Goal: Task Accomplishment & Management: Complete application form

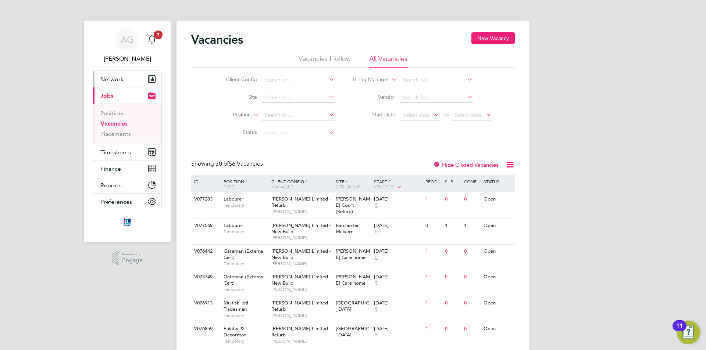
click at [113, 76] on span "Network" at bounding box center [111, 79] width 23 height 7
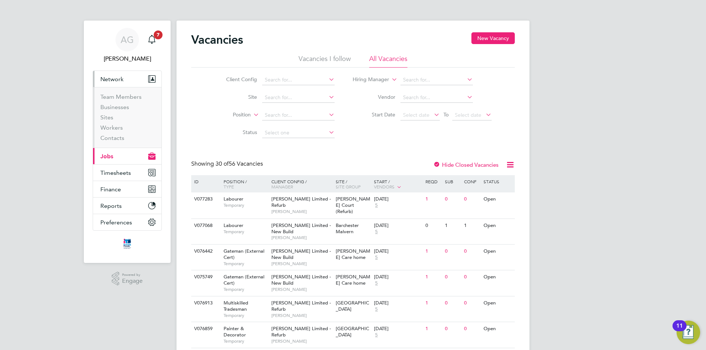
click at [111, 150] on button "Current page: Jobs" at bounding box center [127, 156] width 68 height 16
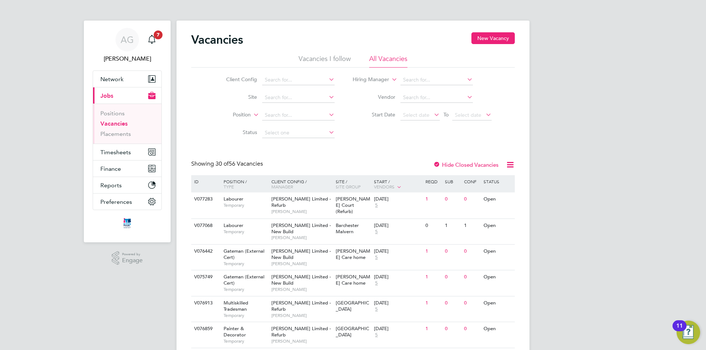
click at [111, 124] on link "Vacancies" at bounding box center [113, 123] width 27 height 7
click at [297, 115] on input at bounding box center [298, 115] width 72 height 10
type input "bath"
drag, startPoint x: 281, startPoint y: 117, endPoint x: 246, endPoint y: 115, distance: 34.9
click at [246, 115] on li "Position bath" at bounding box center [274, 116] width 138 height 18
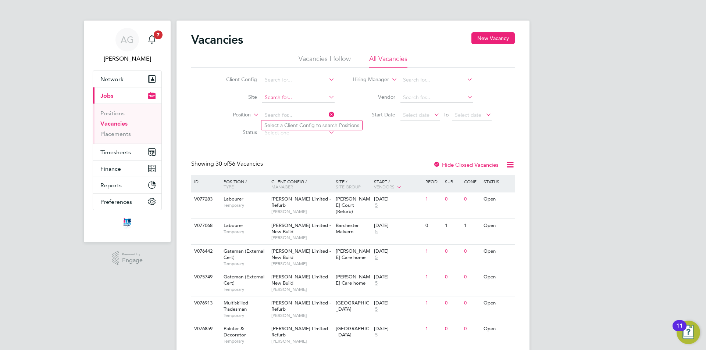
click at [282, 100] on input at bounding box center [298, 98] width 72 height 10
click at [282, 107] on li "[GEOGRAPHIC_DATA], [GEOGRAPHIC_DATA]" at bounding box center [304, 108] width 86 height 10
type input "[GEOGRAPHIC_DATA]"
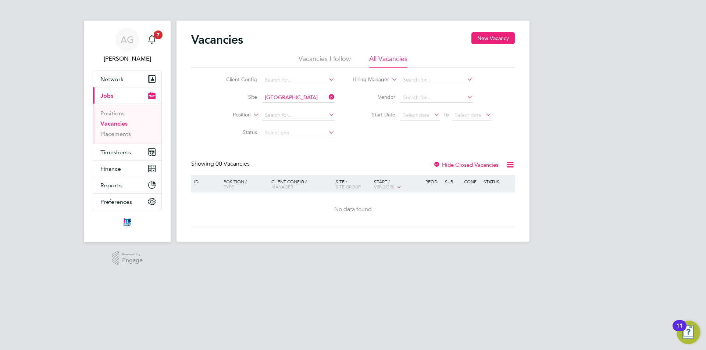
click at [459, 164] on label "Hide Closed Vacancies" at bounding box center [465, 164] width 65 height 7
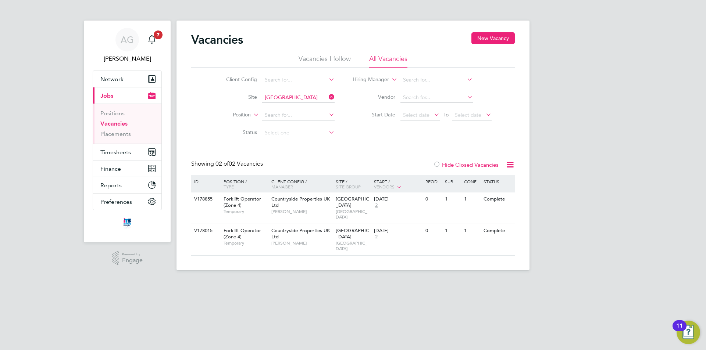
click at [459, 164] on label "Hide Closed Vacancies" at bounding box center [465, 164] width 65 height 7
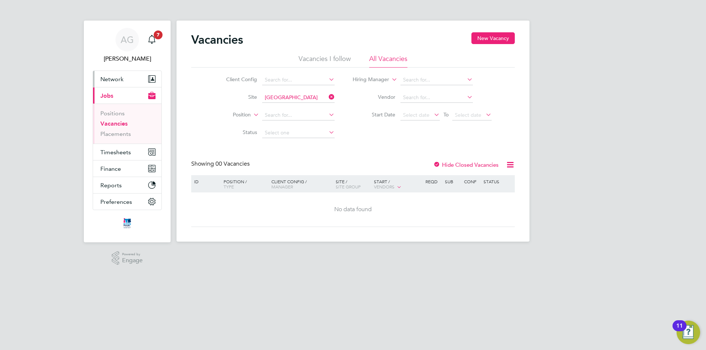
click at [111, 75] on button "Network" at bounding box center [127, 79] width 68 height 16
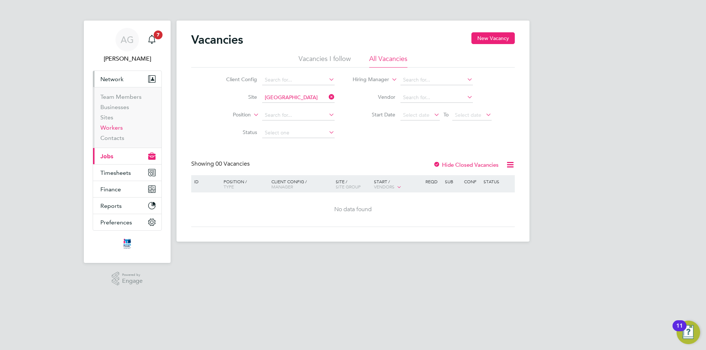
click at [116, 127] on link "Workers" at bounding box center [111, 127] width 22 height 7
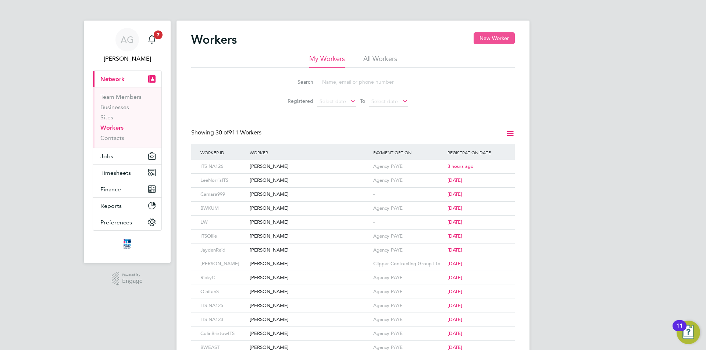
click at [497, 41] on button "New Worker" at bounding box center [493, 38] width 41 height 12
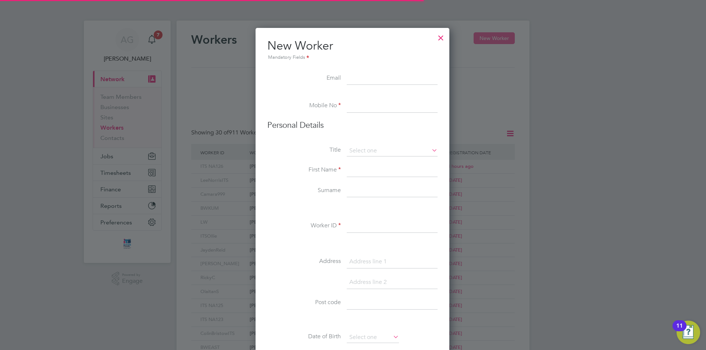
scroll to position [626, 195]
click at [369, 77] on input at bounding box center [392, 78] width 91 height 13
paste input "[EMAIL_ADDRESS][DOMAIN_NAME]"
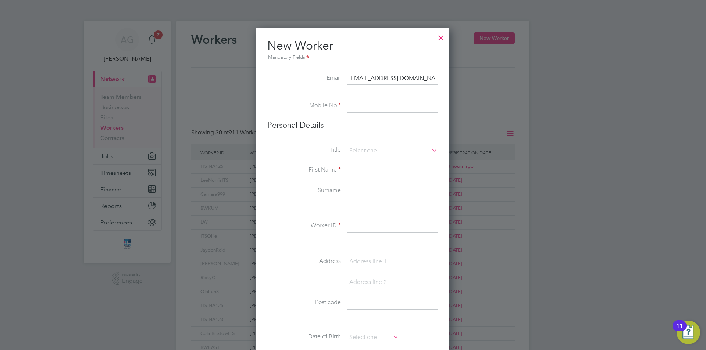
scroll to position [0, 0]
type input "[EMAIL_ADDRESS][DOMAIN_NAME]"
click at [362, 104] on input at bounding box center [392, 106] width 91 height 13
paste input "07717 128 164"
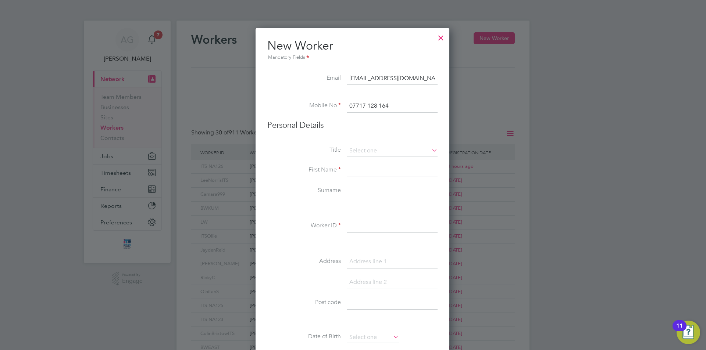
click at [378, 105] on input "07717 128 164" at bounding box center [392, 106] width 91 height 13
click at [368, 103] on input "07717 128164" at bounding box center [392, 106] width 91 height 13
type input "07717128164"
click at [354, 155] on input at bounding box center [392, 151] width 91 height 11
click at [355, 160] on li "Mr" at bounding box center [392, 162] width 92 height 10
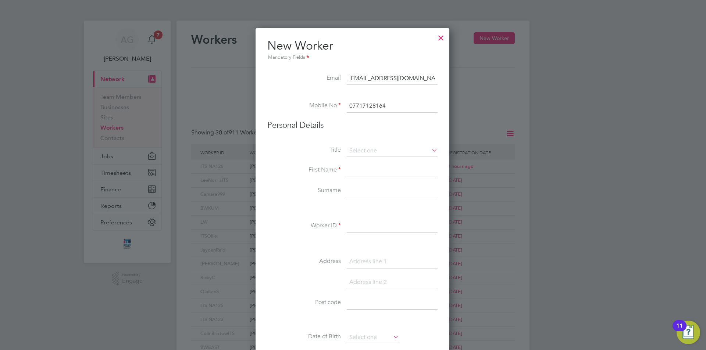
type input "Mr"
click at [353, 172] on input at bounding box center [392, 170] width 91 height 13
type input "[PERSON_NAME]"
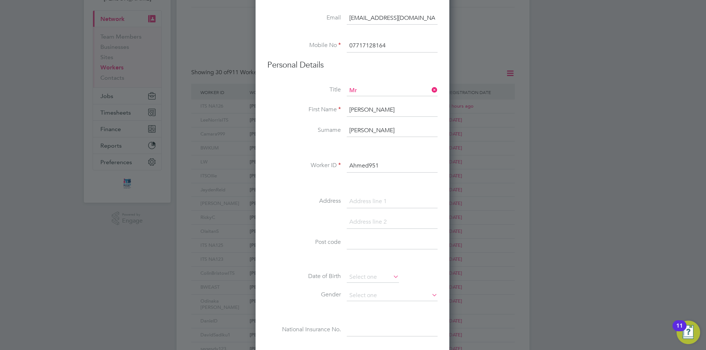
scroll to position [110, 0]
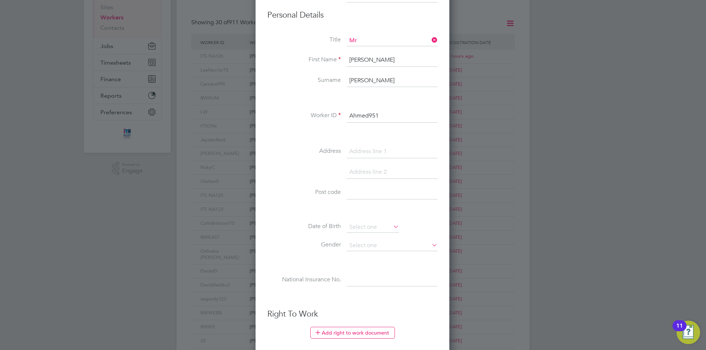
drag, startPoint x: 373, startPoint y: 113, endPoint x: 381, endPoint y: 115, distance: 8.7
click at [381, 115] on input "Ahmed951" at bounding box center [392, 116] width 91 height 13
type input "Ahmed951"
click at [361, 146] on input at bounding box center [392, 151] width 91 height 13
click at [363, 151] on input at bounding box center [392, 151] width 91 height 13
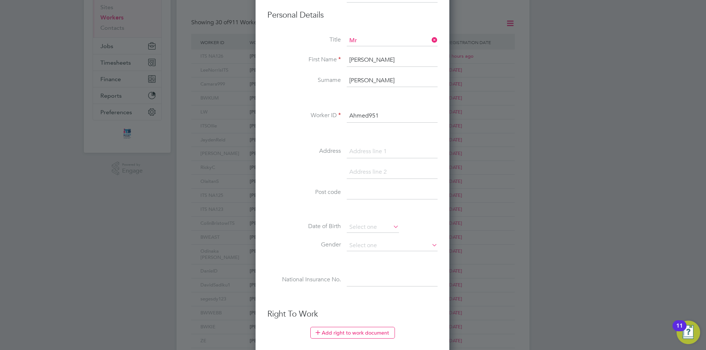
paste input "[STREET_ADDRESS][PERSON_NAME]"
type input "[STREET_ADDRESS][PERSON_NAME]"
click at [361, 199] on input at bounding box center [392, 192] width 91 height 13
paste input "BS2 8UJ"
type input "BS2 8UJ"
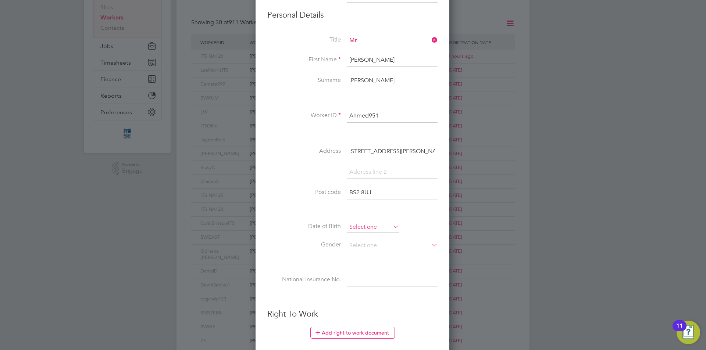
click at [357, 225] on input at bounding box center [373, 227] width 52 height 11
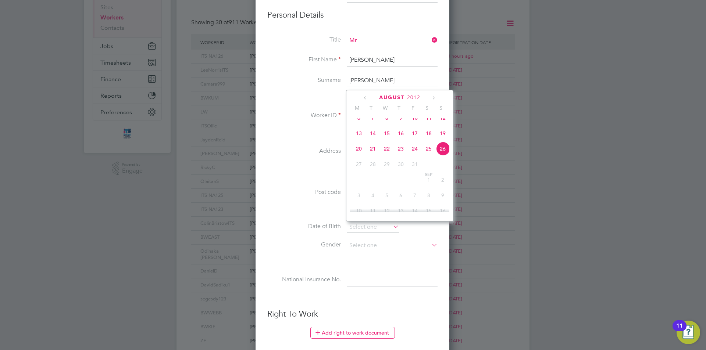
click at [384, 96] on span "August" at bounding box center [391, 97] width 25 height 6
click at [397, 96] on span "August" at bounding box center [391, 97] width 25 height 6
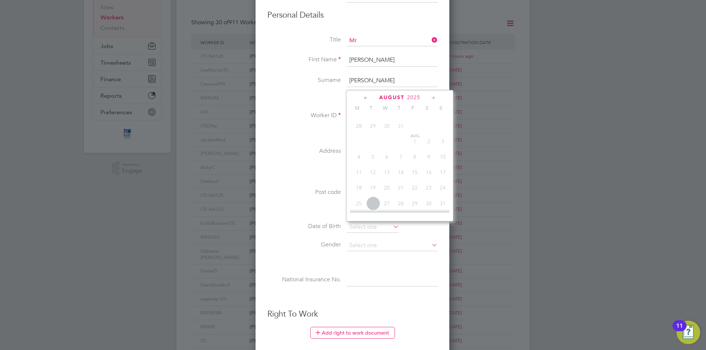
click at [372, 98] on div "[DATE]" at bounding box center [399, 97] width 99 height 7
click at [367, 97] on icon at bounding box center [365, 98] width 7 height 8
drag, startPoint x: 391, startPoint y: 97, endPoint x: 323, endPoint y: 156, distance: 90.4
click at [315, 153] on label "Address" at bounding box center [304, 151] width 74 height 8
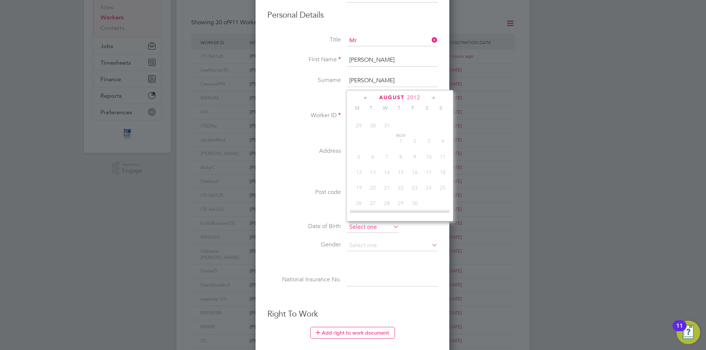
scroll to position [271, 0]
click at [356, 225] on input at bounding box center [373, 227] width 52 height 11
drag, startPoint x: 389, startPoint y: 97, endPoint x: 374, endPoint y: 97, distance: 15.4
click at [374, 97] on div "[DATE]" at bounding box center [399, 97] width 99 height 7
click at [368, 97] on icon at bounding box center [365, 98] width 7 height 8
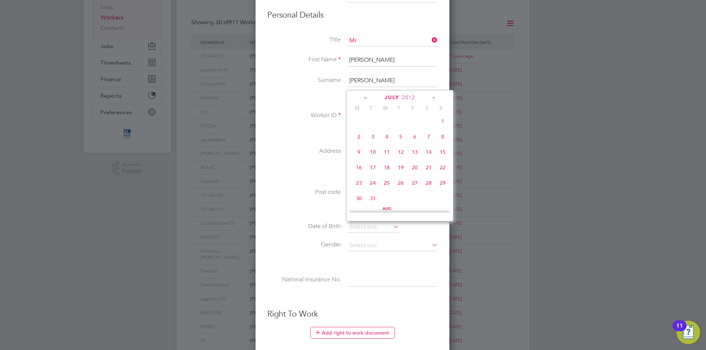
click at [391, 96] on span "July" at bounding box center [391, 97] width 15 height 6
click at [391, 96] on span "August" at bounding box center [391, 97] width 25 height 6
click at [390, 96] on span "August" at bounding box center [391, 97] width 25 height 6
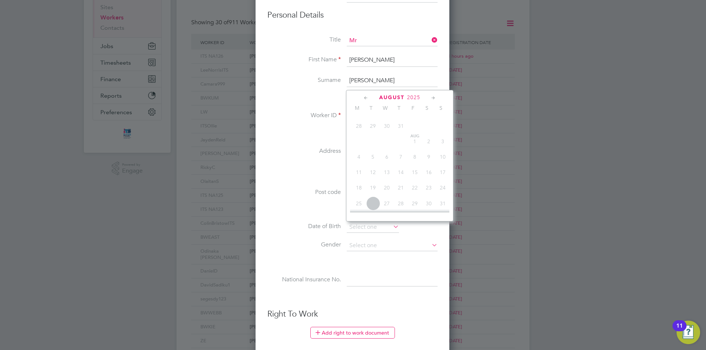
click at [366, 96] on icon at bounding box center [365, 98] width 7 height 8
click at [319, 227] on label "Date of Birth" at bounding box center [304, 227] width 74 height 8
click at [349, 229] on input at bounding box center [373, 227] width 52 height 11
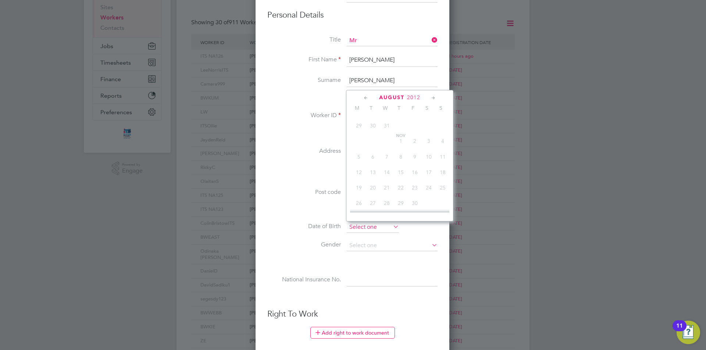
scroll to position [271, 0]
click at [351, 98] on div "[DATE]" at bounding box center [399, 97] width 99 height 7
click at [367, 98] on icon at bounding box center [365, 98] width 7 height 8
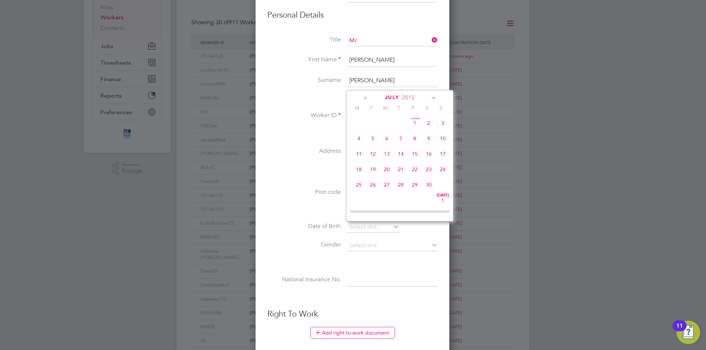
click at [367, 98] on icon at bounding box center [365, 98] width 7 height 8
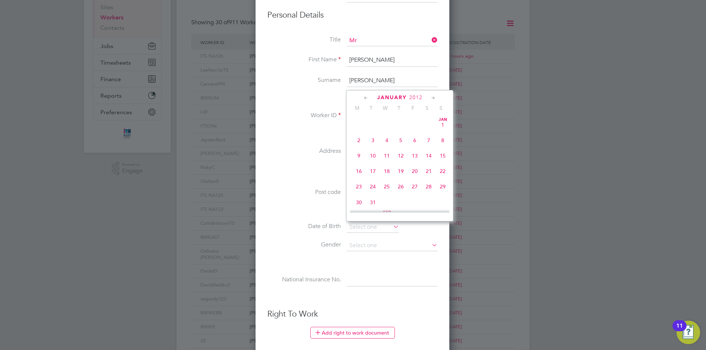
click at [367, 98] on icon at bounding box center [365, 98] width 7 height 8
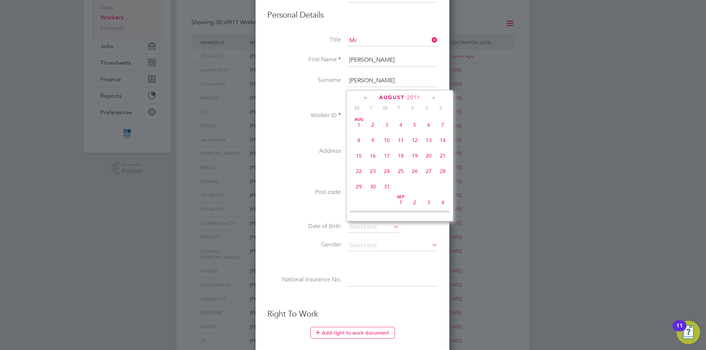
click at [366, 98] on icon at bounding box center [365, 98] width 7 height 8
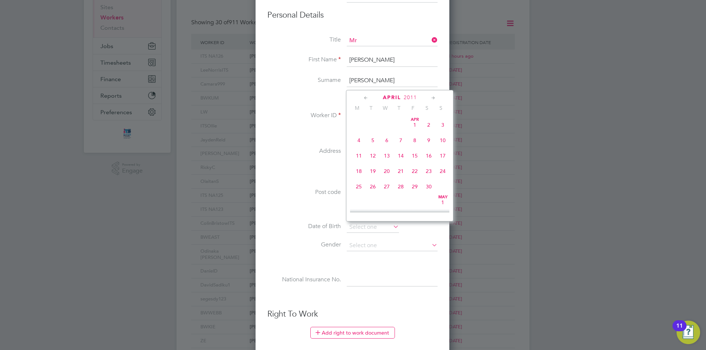
click at [366, 98] on icon at bounding box center [365, 98] width 7 height 8
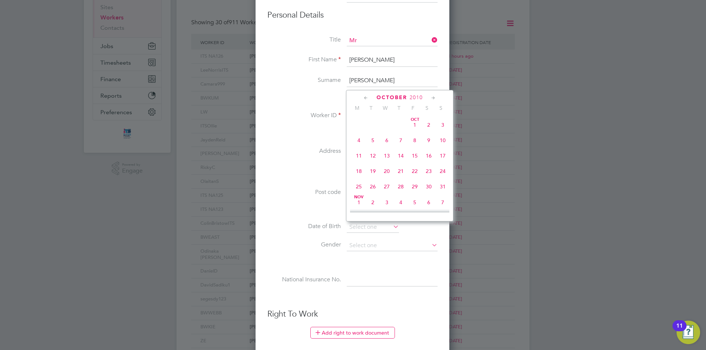
click at [366, 98] on icon at bounding box center [365, 98] width 7 height 8
click at [364, 98] on icon at bounding box center [365, 98] width 7 height 8
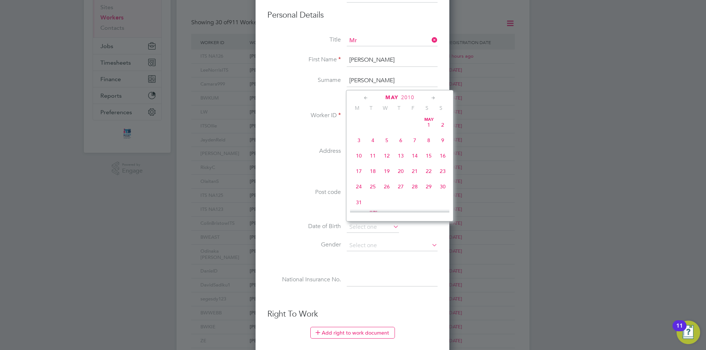
click at [364, 98] on icon at bounding box center [365, 98] width 7 height 8
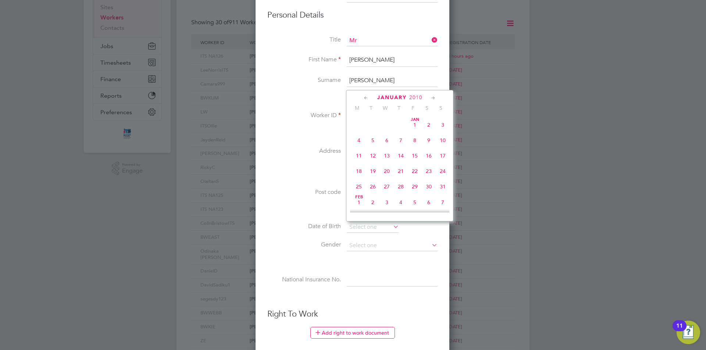
click at [364, 98] on icon at bounding box center [365, 98] width 7 height 8
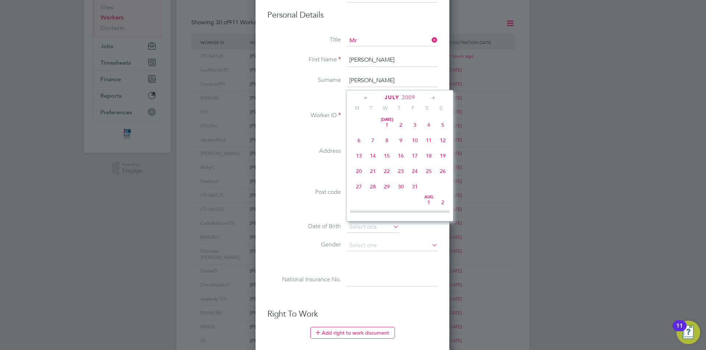
click at [364, 98] on icon at bounding box center [365, 98] width 7 height 8
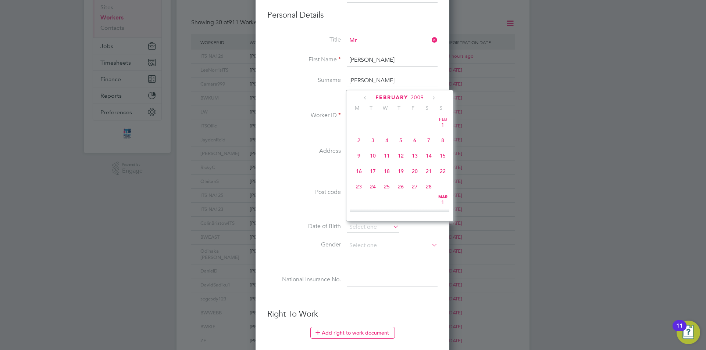
click at [364, 98] on icon at bounding box center [365, 98] width 7 height 8
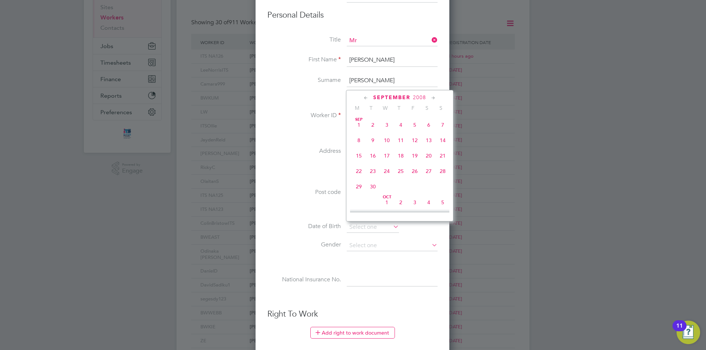
click at [364, 98] on icon at bounding box center [365, 98] width 7 height 8
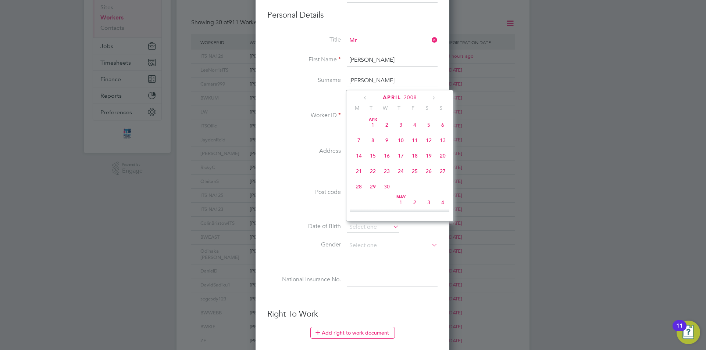
click at [364, 98] on icon at bounding box center [365, 98] width 7 height 8
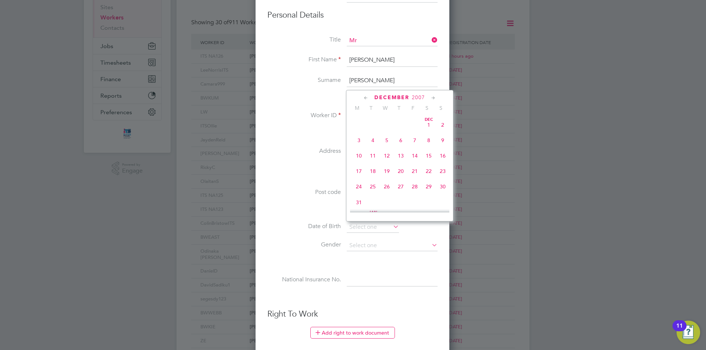
click at [364, 98] on icon at bounding box center [365, 98] width 7 height 8
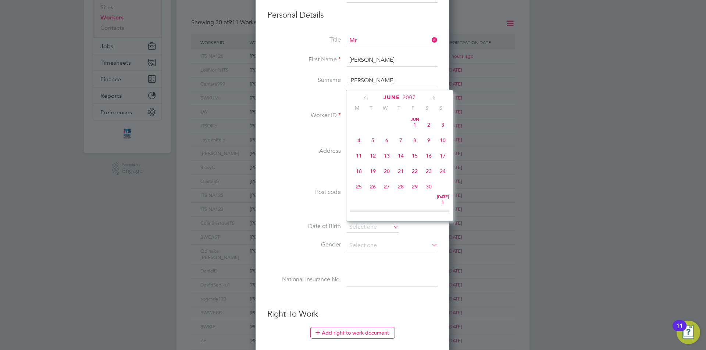
click at [364, 98] on icon at bounding box center [365, 98] width 7 height 8
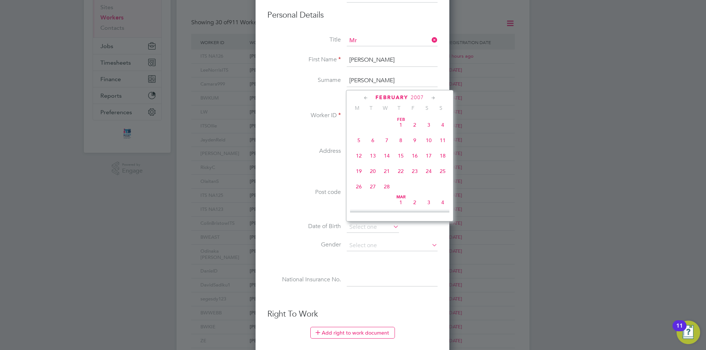
click at [364, 98] on icon at bounding box center [365, 98] width 7 height 8
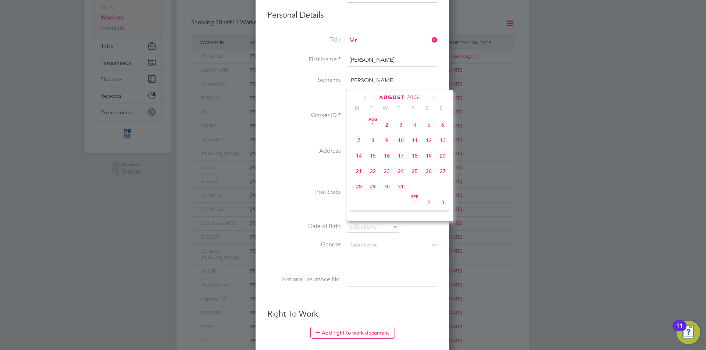
click at [364, 98] on icon at bounding box center [365, 98] width 7 height 8
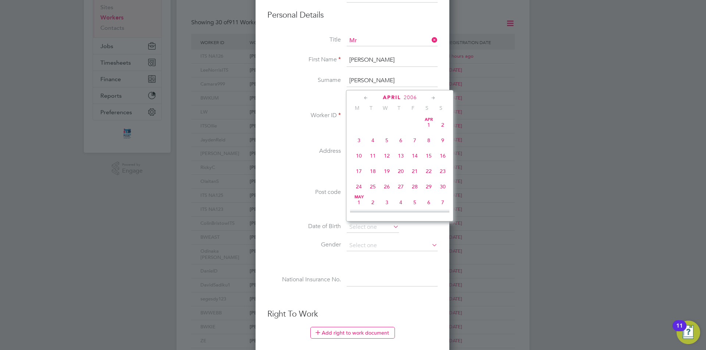
click at [364, 98] on icon at bounding box center [365, 98] width 7 height 8
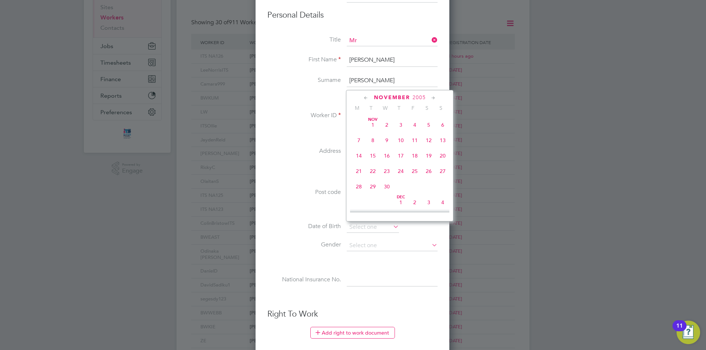
click at [364, 98] on icon at bounding box center [365, 98] width 7 height 8
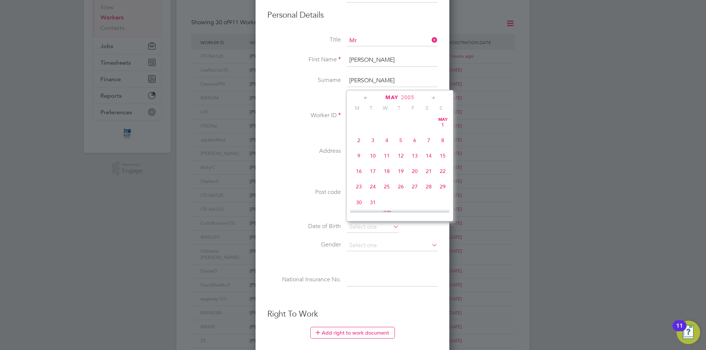
click at [364, 98] on icon at bounding box center [365, 98] width 7 height 8
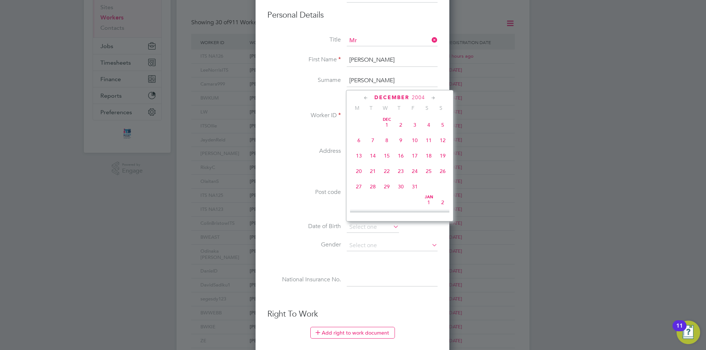
click at [364, 98] on icon at bounding box center [365, 98] width 7 height 8
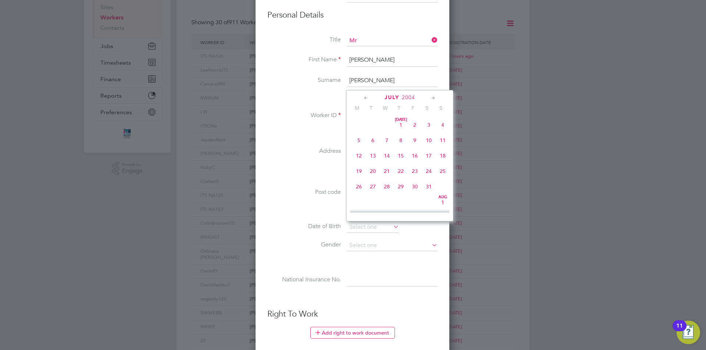
click at [364, 98] on icon at bounding box center [365, 98] width 7 height 8
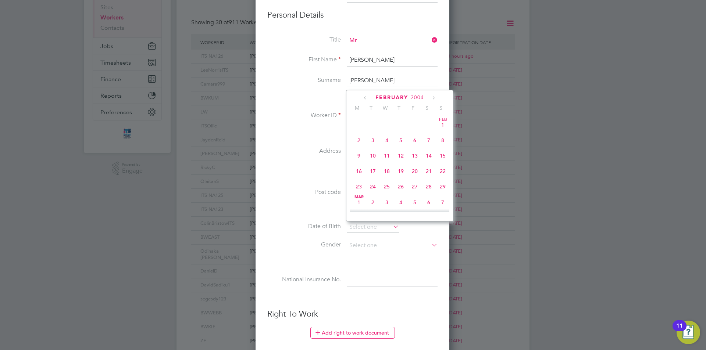
click at [364, 98] on icon at bounding box center [365, 98] width 7 height 8
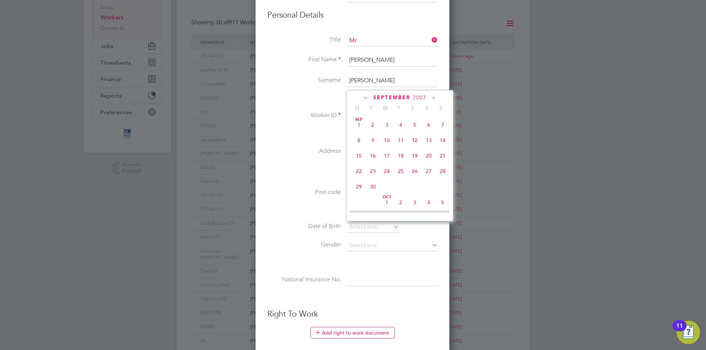
click at [364, 98] on icon at bounding box center [365, 98] width 7 height 8
click at [365, 98] on icon at bounding box center [365, 98] width 7 height 8
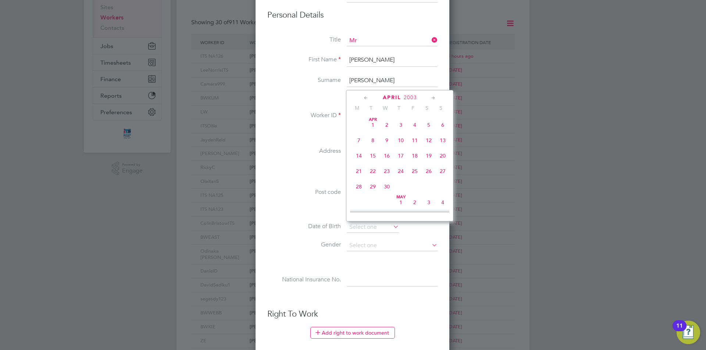
click at [365, 98] on icon at bounding box center [365, 98] width 7 height 8
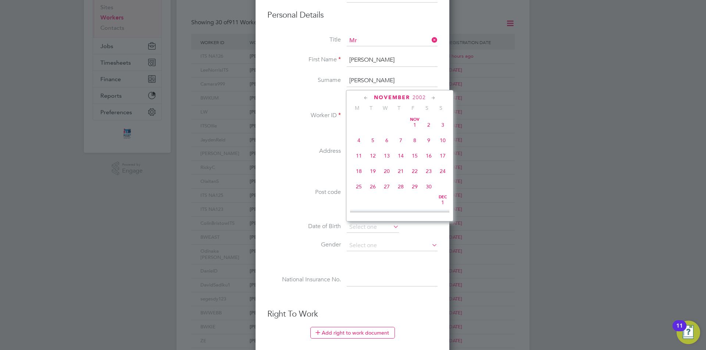
click at [365, 98] on icon at bounding box center [365, 98] width 7 height 8
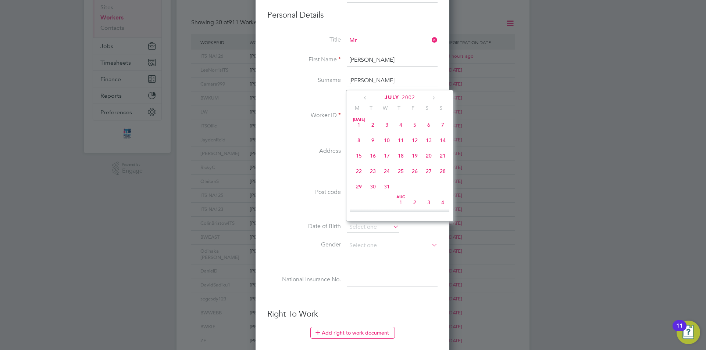
click at [365, 98] on icon at bounding box center [365, 98] width 7 height 8
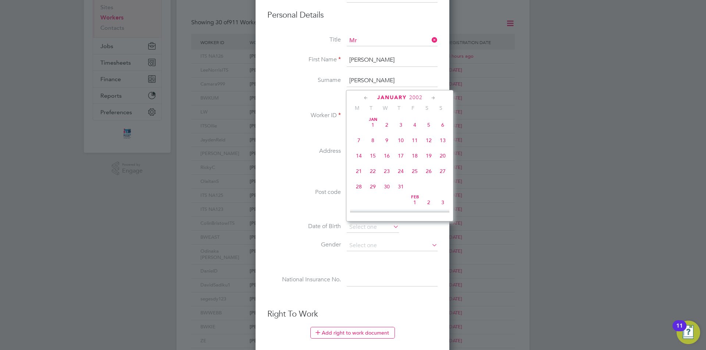
click at [365, 98] on icon at bounding box center [365, 98] width 7 height 8
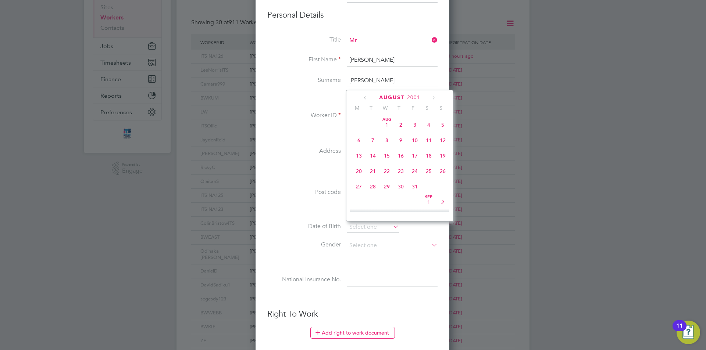
click at [365, 98] on icon at bounding box center [365, 98] width 7 height 8
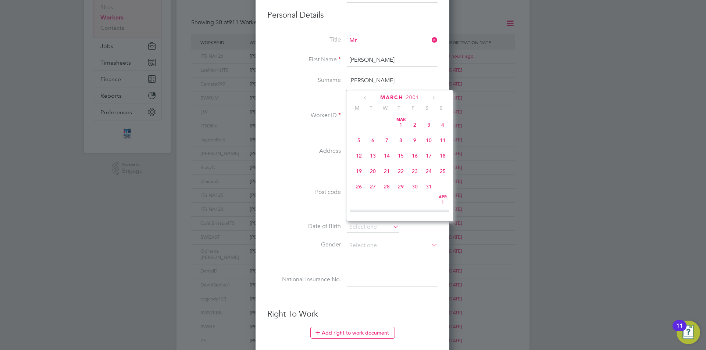
click at [365, 98] on icon at bounding box center [365, 98] width 7 height 8
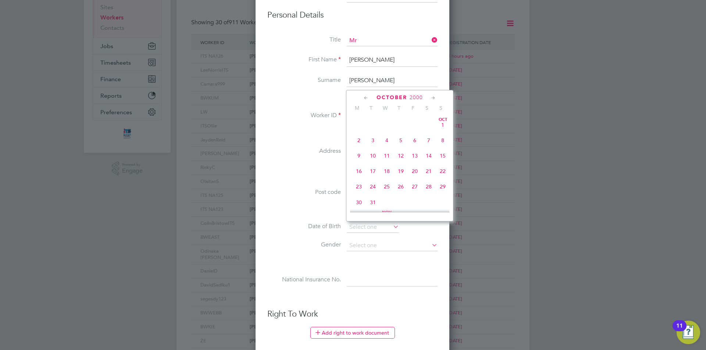
click at [365, 98] on icon at bounding box center [365, 98] width 7 height 8
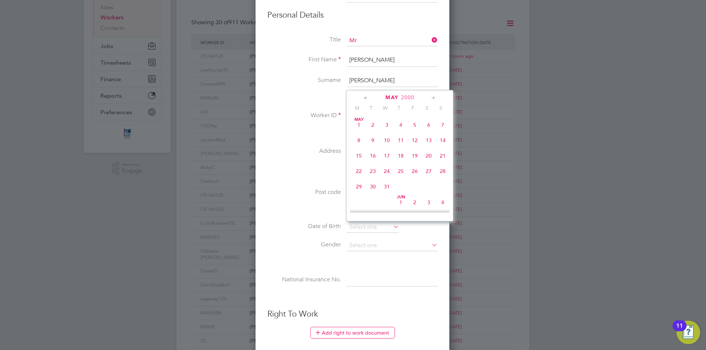
click at [365, 98] on icon at bounding box center [365, 98] width 7 height 8
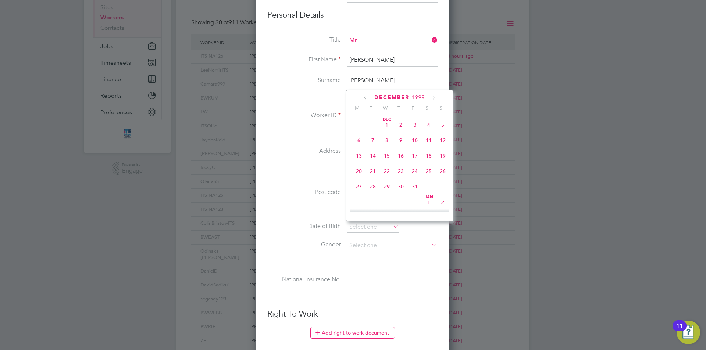
click at [365, 98] on icon at bounding box center [365, 98] width 7 height 8
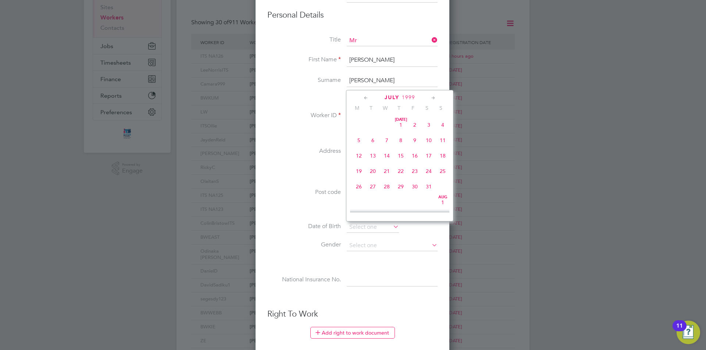
click at [365, 98] on icon at bounding box center [365, 98] width 7 height 8
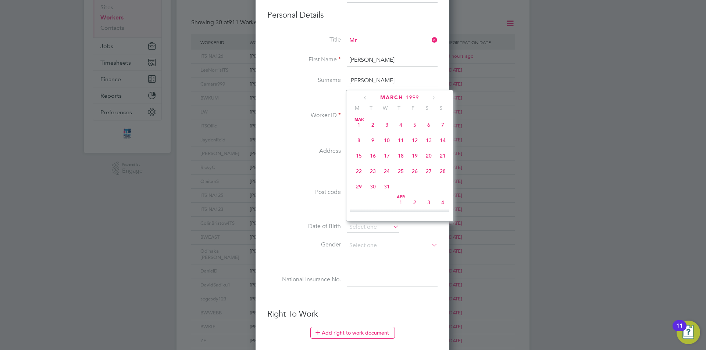
click at [365, 98] on icon at bounding box center [365, 98] width 7 height 8
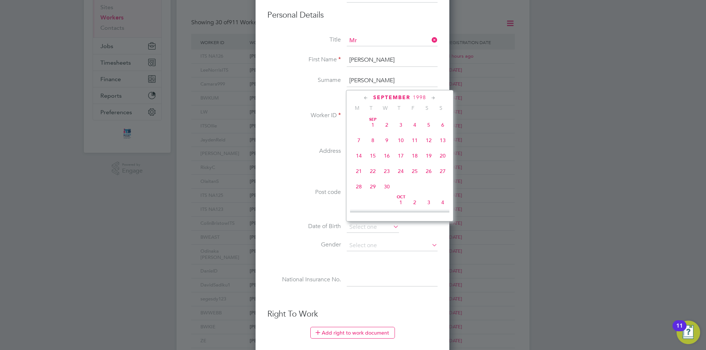
click at [365, 98] on icon at bounding box center [365, 98] width 7 height 8
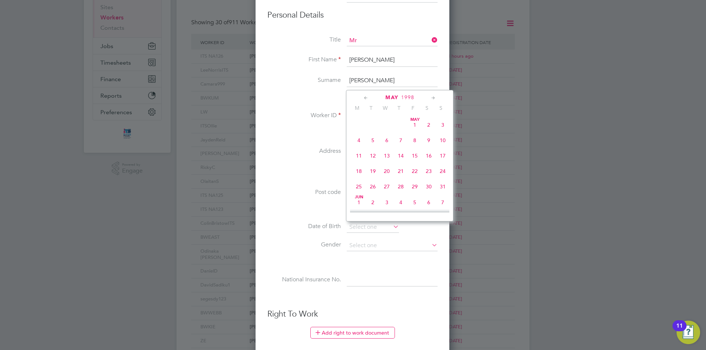
click at [365, 98] on icon at bounding box center [365, 98] width 7 height 8
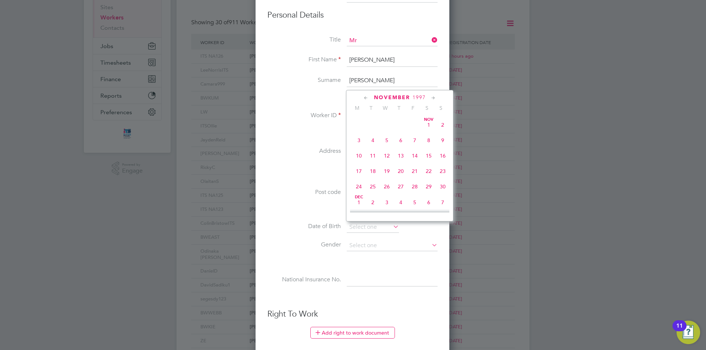
click at [365, 98] on icon at bounding box center [365, 98] width 7 height 8
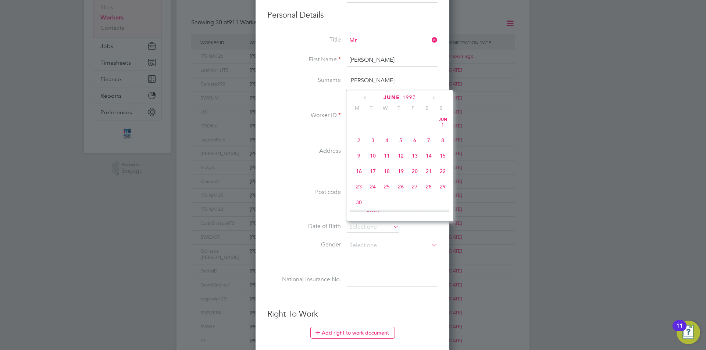
click at [365, 98] on icon at bounding box center [365, 98] width 7 height 8
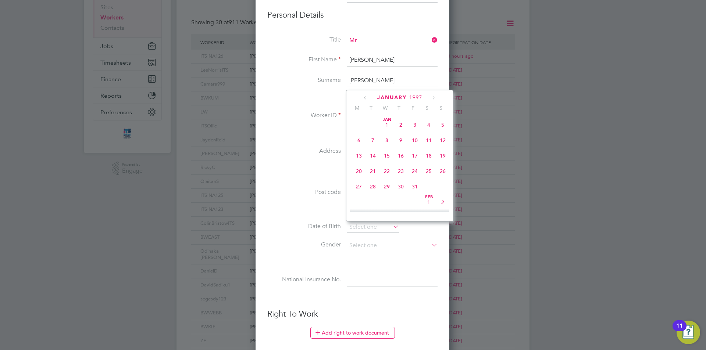
click at [365, 98] on icon at bounding box center [365, 98] width 7 height 8
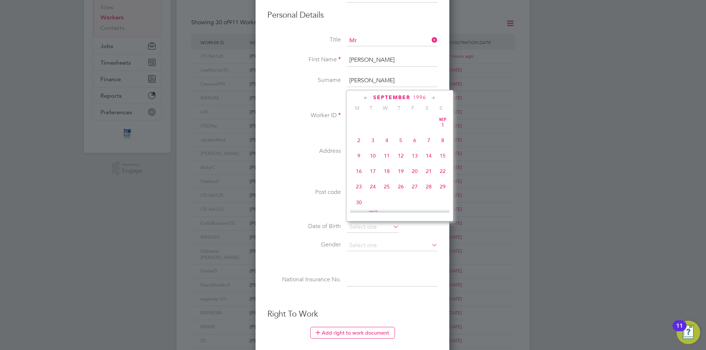
click at [365, 98] on icon at bounding box center [365, 98] width 7 height 8
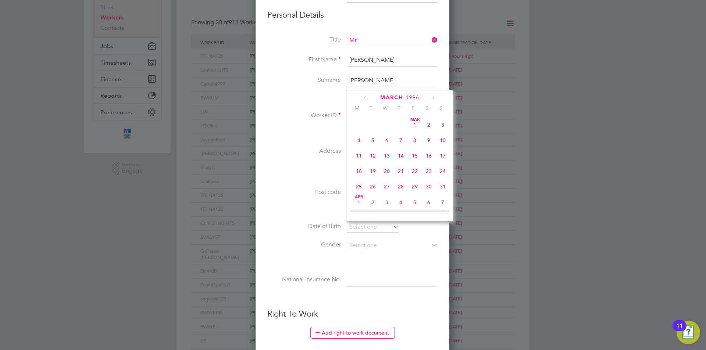
click at [365, 98] on icon at bounding box center [365, 98] width 7 height 8
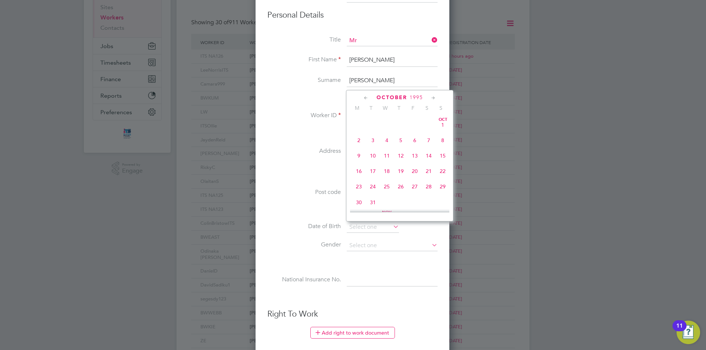
click at [365, 98] on icon at bounding box center [365, 98] width 7 height 8
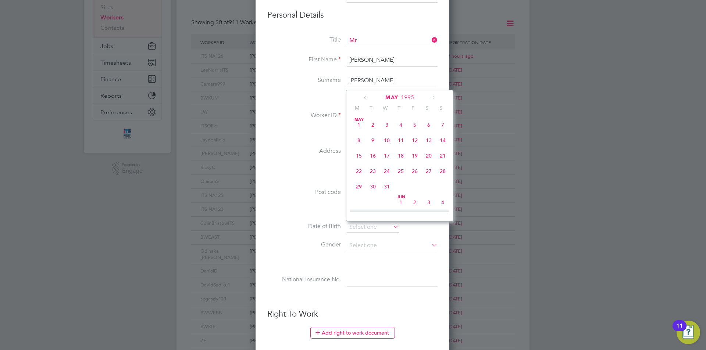
click at [365, 98] on icon at bounding box center [365, 98] width 7 height 8
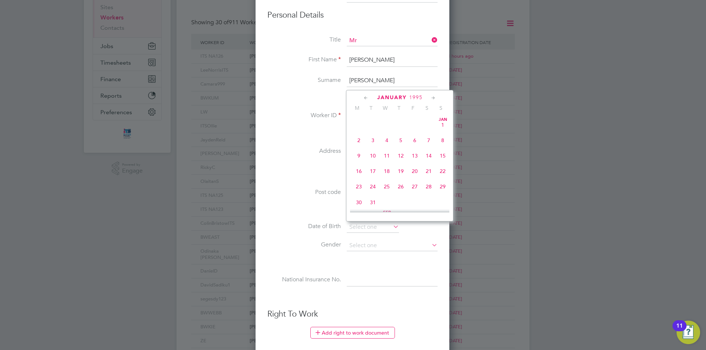
click at [365, 98] on icon at bounding box center [365, 98] width 7 height 8
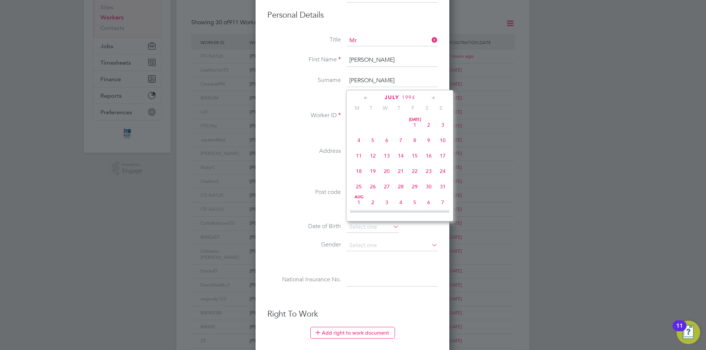
click at [365, 98] on icon at bounding box center [365, 98] width 7 height 8
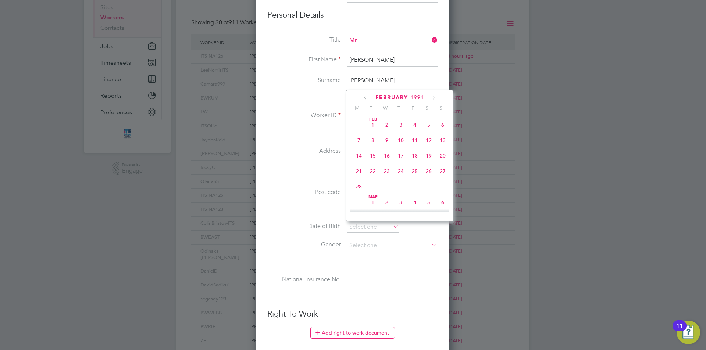
click at [365, 98] on icon at bounding box center [365, 98] width 7 height 8
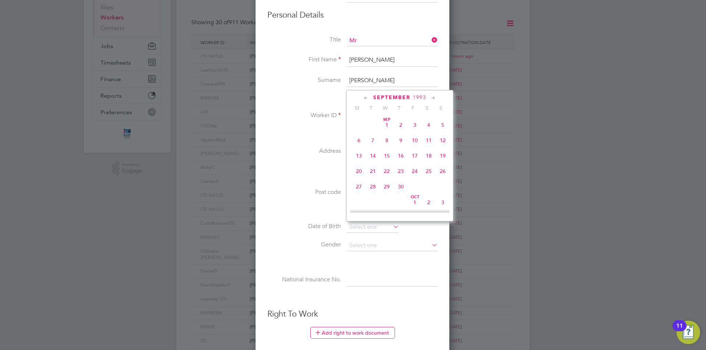
click at [365, 98] on icon at bounding box center [365, 98] width 7 height 8
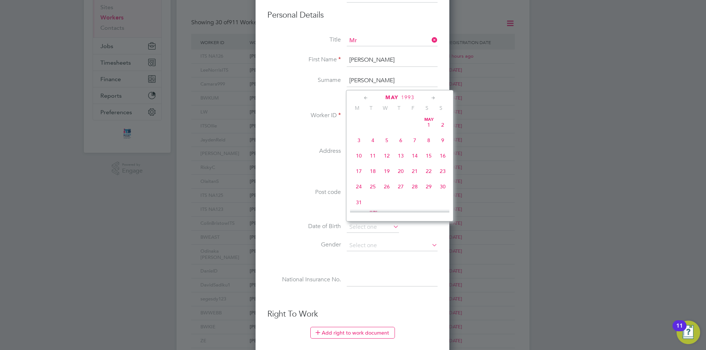
click at [365, 98] on icon at bounding box center [365, 98] width 7 height 8
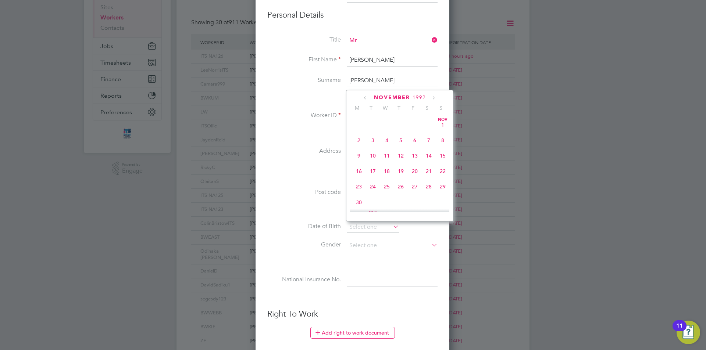
click at [365, 98] on icon at bounding box center [365, 98] width 7 height 8
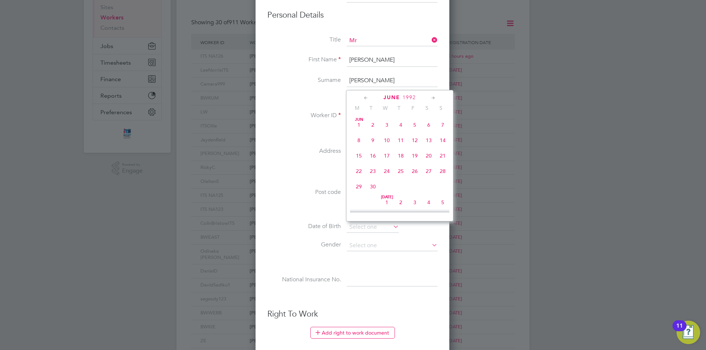
click at [365, 98] on icon at bounding box center [365, 98] width 7 height 8
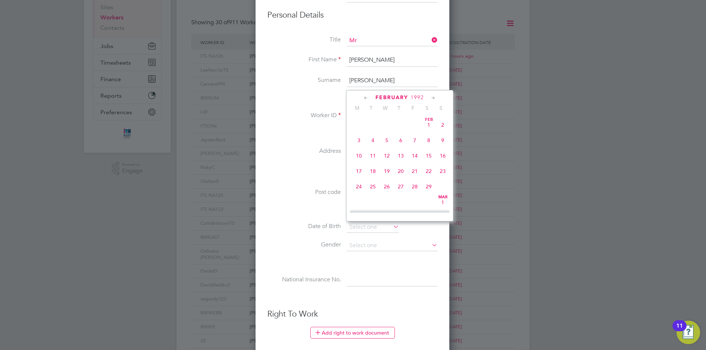
click at [365, 98] on icon at bounding box center [365, 98] width 7 height 8
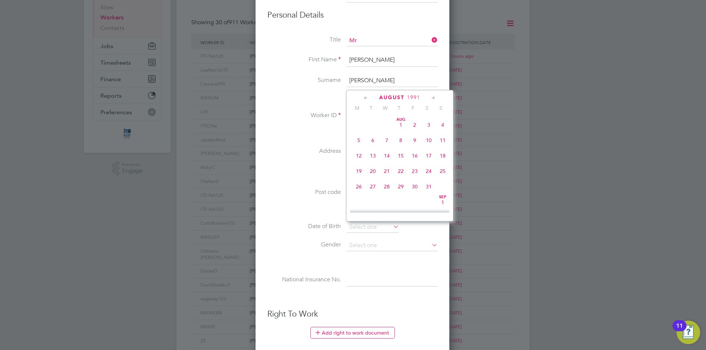
click at [365, 98] on icon at bounding box center [365, 98] width 7 height 8
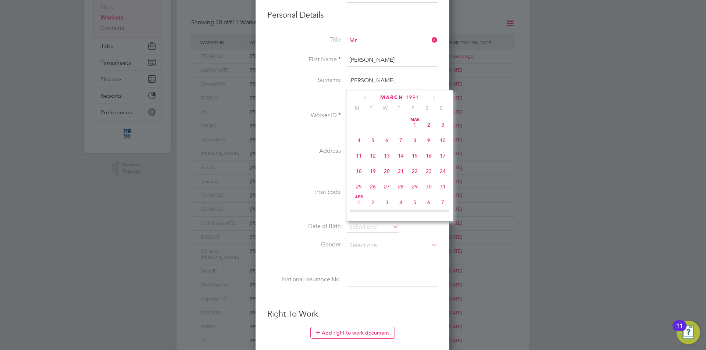
click at [365, 98] on icon at bounding box center [365, 98] width 7 height 8
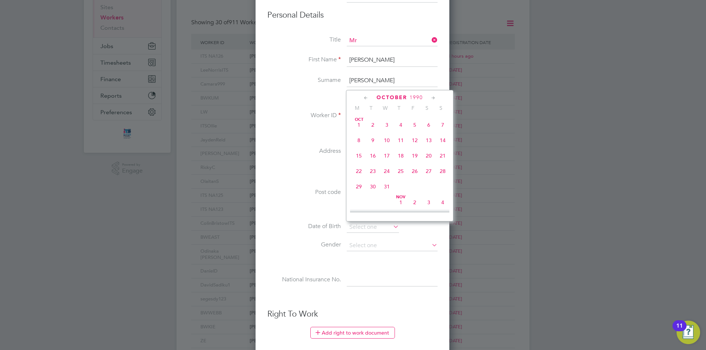
click at [365, 98] on icon at bounding box center [365, 98] width 7 height 8
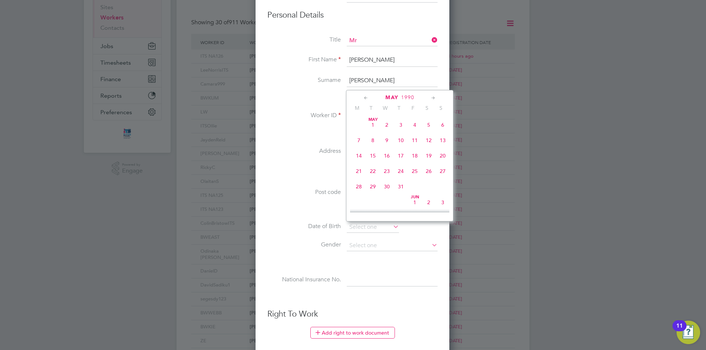
click at [365, 98] on icon at bounding box center [365, 98] width 7 height 8
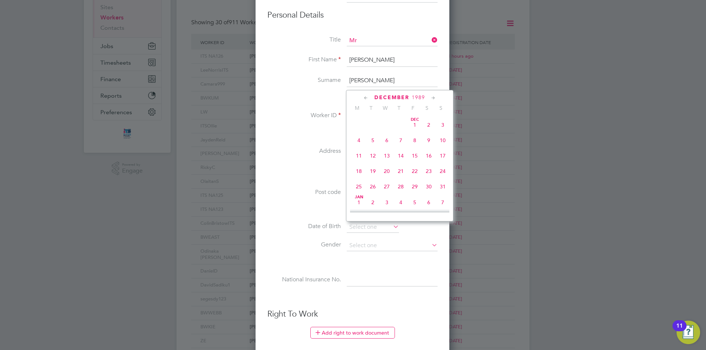
click at [365, 98] on icon at bounding box center [365, 98] width 7 height 8
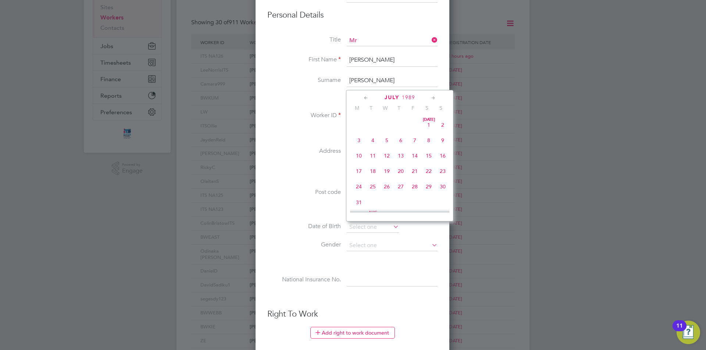
click at [365, 98] on icon at bounding box center [365, 98] width 7 height 8
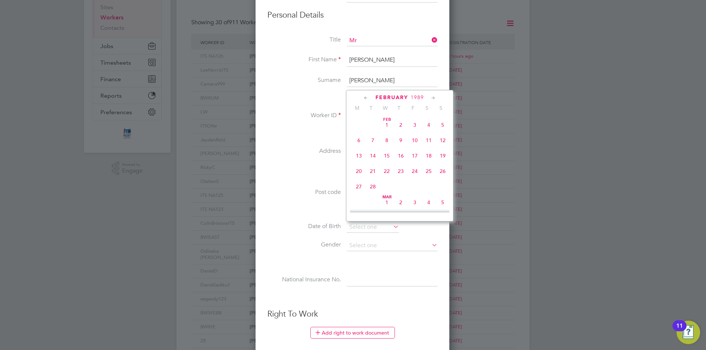
click at [365, 98] on icon at bounding box center [365, 98] width 7 height 8
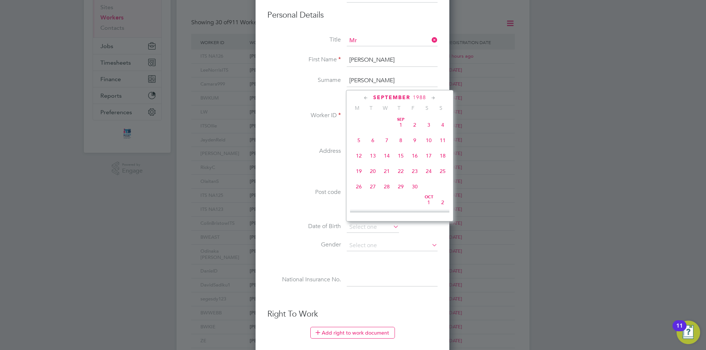
click at [365, 98] on icon at bounding box center [365, 98] width 7 height 8
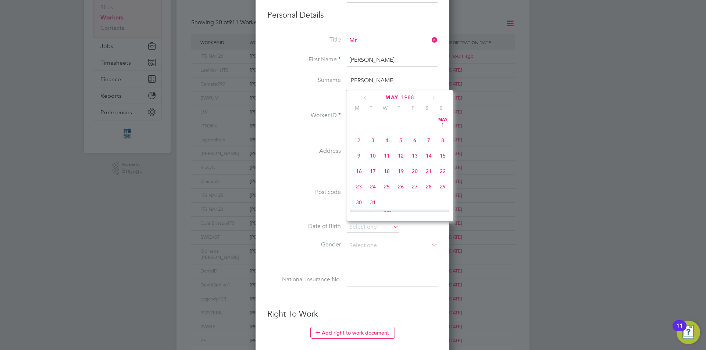
click at [365, 98] on icon at bounding box center [365, 98] width 7 height 8
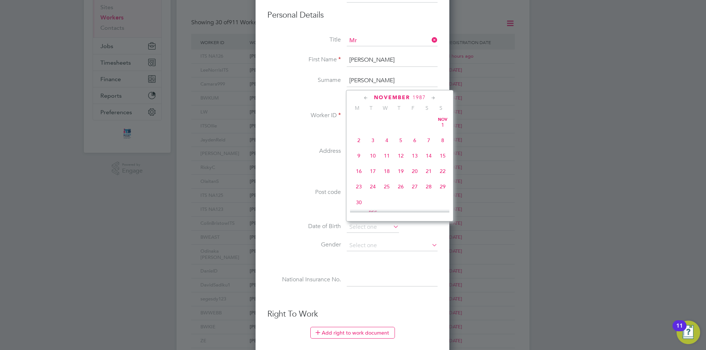
click at [365, 98] on icon at bounding box center [365, 98] width 7 height 8
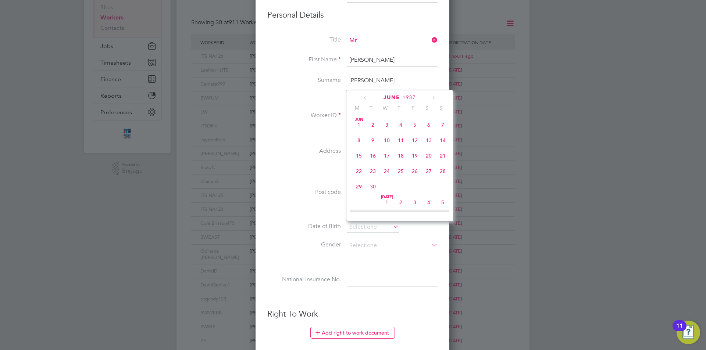
click at [365, 98] on icon at bounding box center [365, 98] width 7 height 8
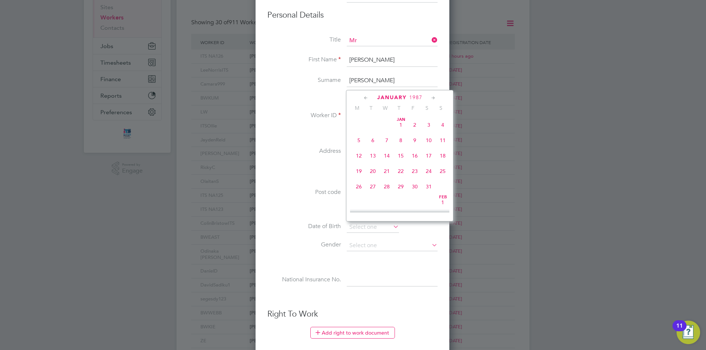
click at [365, 98] on icon at bounding box center [365, 98] width 7 height 8
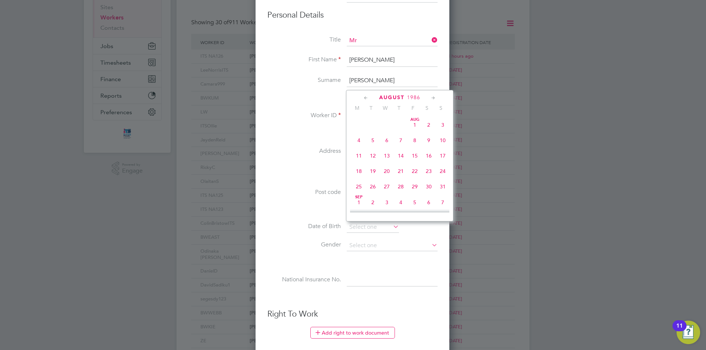
click at [365, 98] on icon at bounding box center [365, 98] width 7 height 8
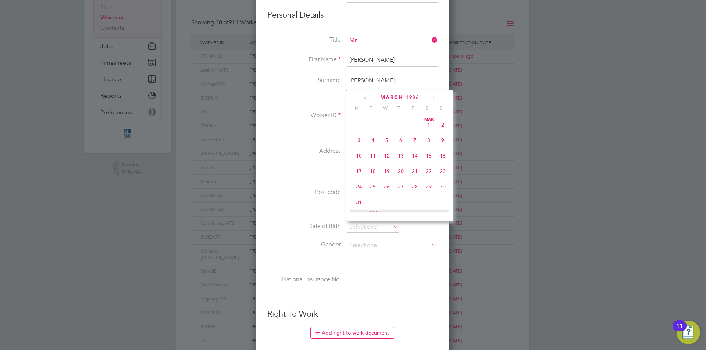
click at [365, 98] on icon at bounding box center [365, 98] width 7 height 8
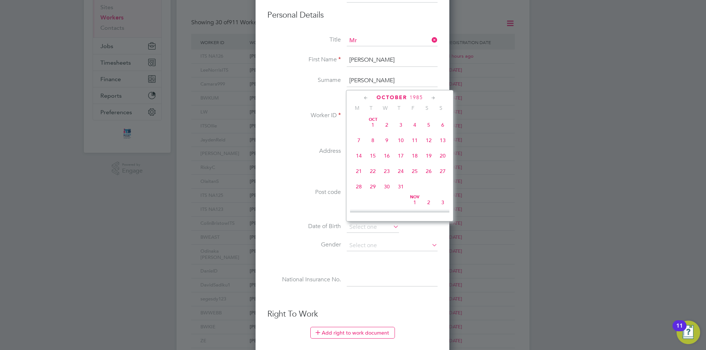
click at [365, 98] on icon at bounding box center [365, 98] width 7 height 8
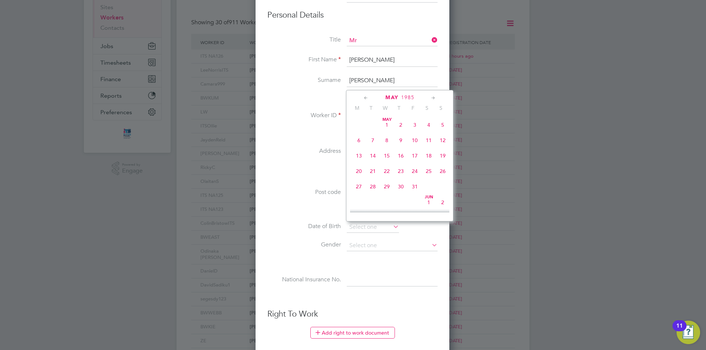
click at [365, 98] on icon at bounding box center [365, 98] width 7 height 8
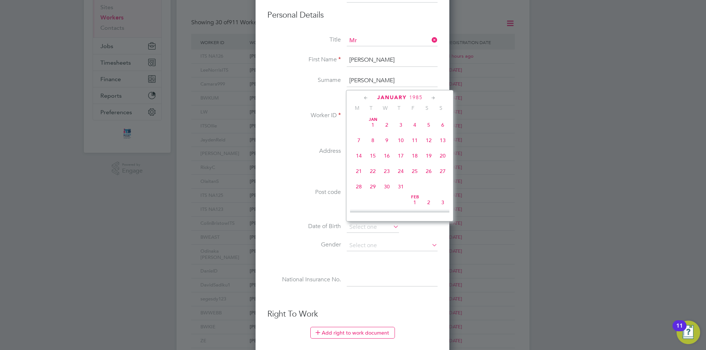
click at [365, 98] on icon at bounding box center [365, 98] width 7 height 8
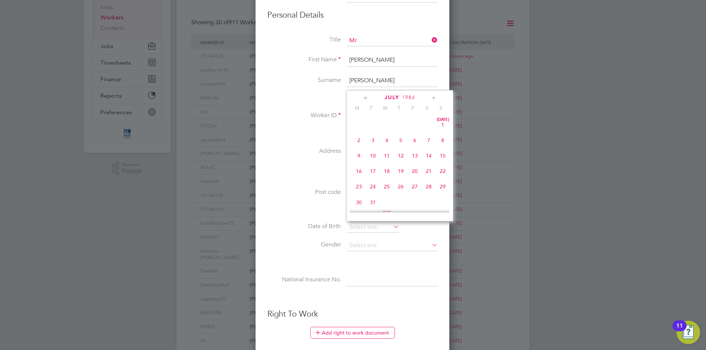
click at [365, 98] on icon at bounding box center [365, 98] width 7 height 8
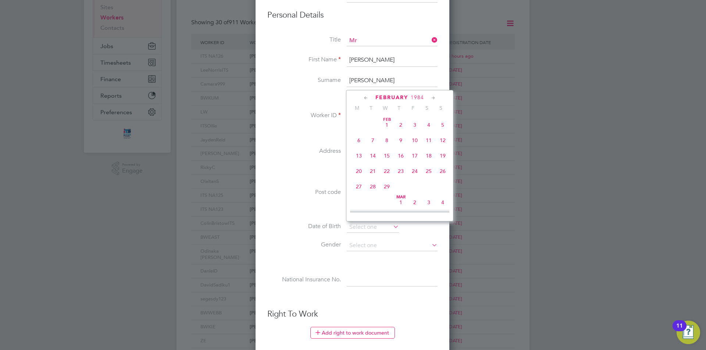
click at [365, 98] on icon at bounding box center [365, 98] width 7 height 8
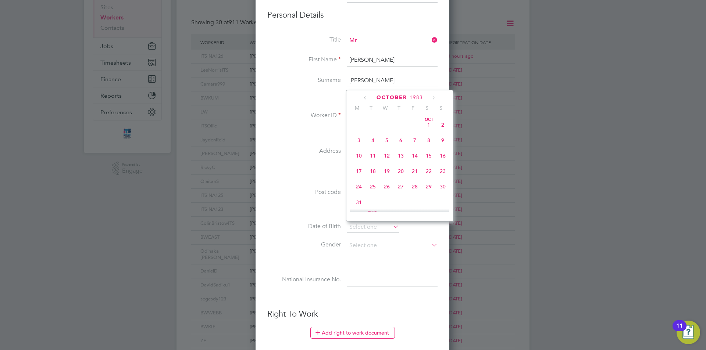
click at [365, 98] on icon at bounding box center [365, 98] width 7 height 8
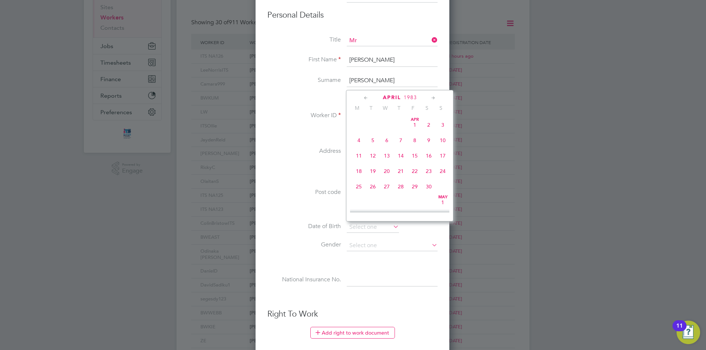
click at [365, 98] on icon at bounding box center [365, 98] width 7 height 8
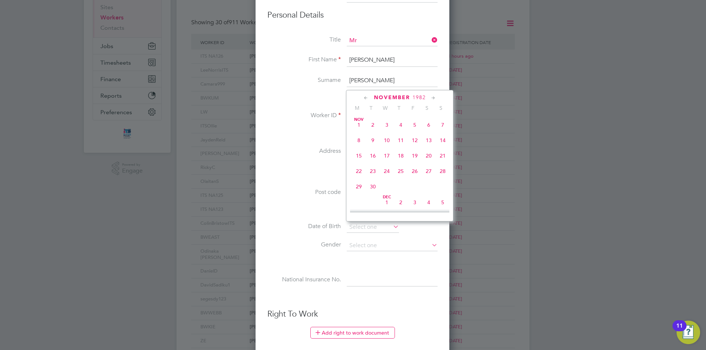
click at [365, 98] on icon at bounding box center [365, 98] width 7 height 8
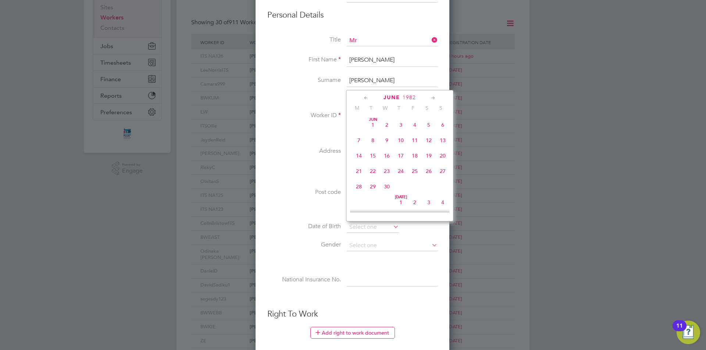
click at [365, 98] on icon at bounding box center [365, 98] width 7 height 8
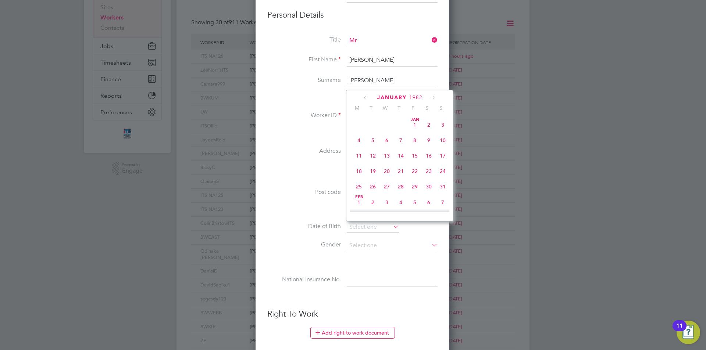
click at [365, 98] on icon at bounding box center [365, 98] width 7 height 8
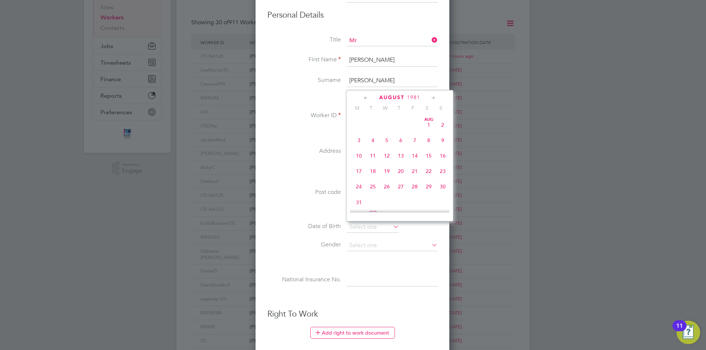
click at [365, 98] on icon at bounding box center [365, 98] width 7 height 8
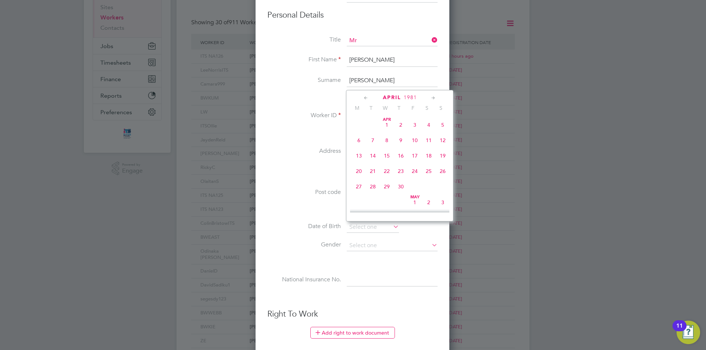
click at [365, 98] on icon at bounding box center [365, 98] width 7 height 8
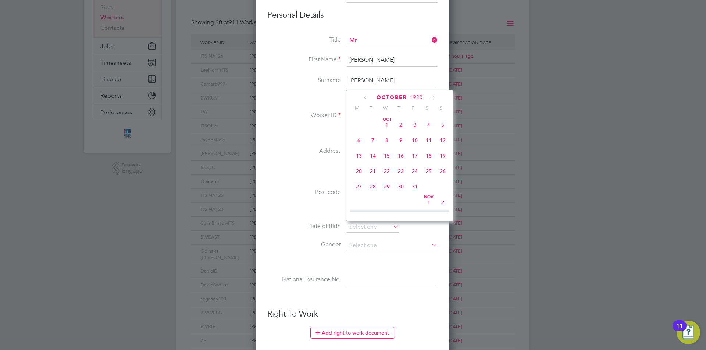
click at [365, 98] on icon at bounding box center [365, 98] width 7 height 8
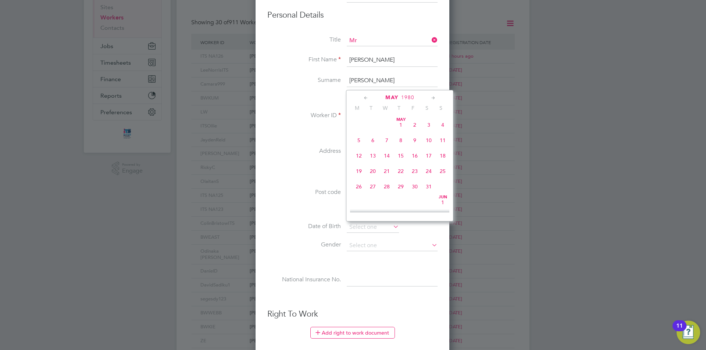
click at [365, 98] on icon at bounding box center [365, 98] width 7 height 8
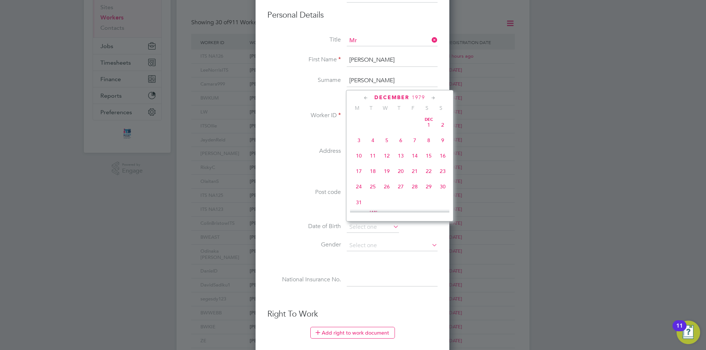
click at [365, 98] on icon at bounding box center [365, 98] width 7 height 8
click at [433, 97] on icon at bounding box center [433, 98] width 7 height 8
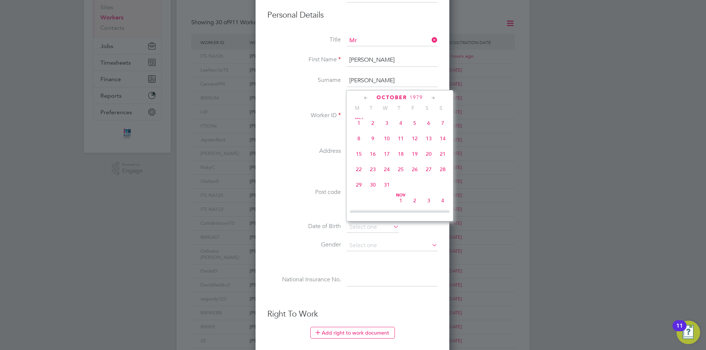
scroll to position [159, 0]
click at [404, 124] on span "[DATE]" at bounding box center [401, 121] width 14 height 14
type input "[DATE]"
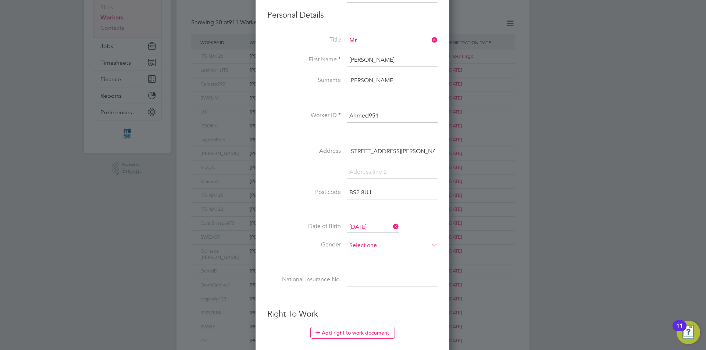
click at [356, 245] on input at bounding box center [392, 245] width 91 height 11
click at [357, 255] on li "[DEMOGRAPHIC_DATA]" at bounding box center [392, 256] width 92 height 10
type input "[DEMOGRAPHIC_DATA]"
click at [373, 282] on input at bounding box center [392, 280] width 91 height 13
paste input "SE642014C"
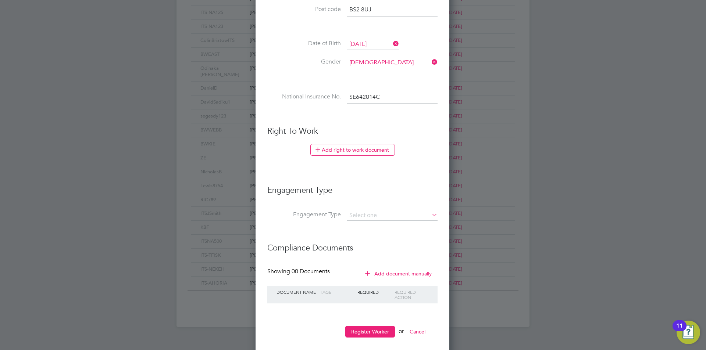
scroll to position [294, 0]
click at [319, 148] on icon at bounding box center [318, 149] width 6 height 6
type input "SE 64 20 14 C"
click at [0, 0] on li "Country and citizenship Country the worker will be working in [DEMOGRAPHIC_DATA…" at bounding box center [0, 0] width 0 height 0
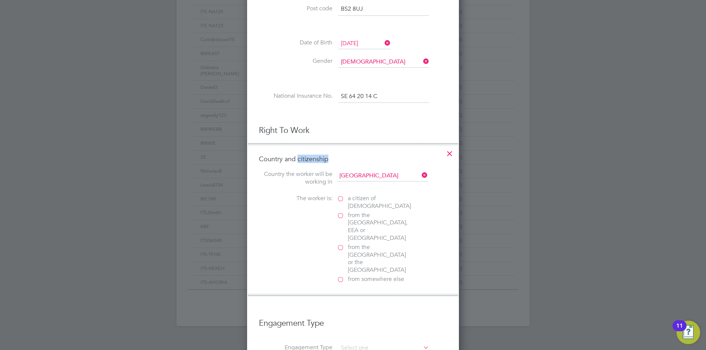
click at [342, 198] on label "a citizen of [DEMOGRAPHIC_DATA]" at bounding box center [374, 202] width 74 height 15
click at [0, 0] on input "a citizen of [DEMOGRAPHIC_DATA]" at bounding box center [0, 0] width 0 height 0
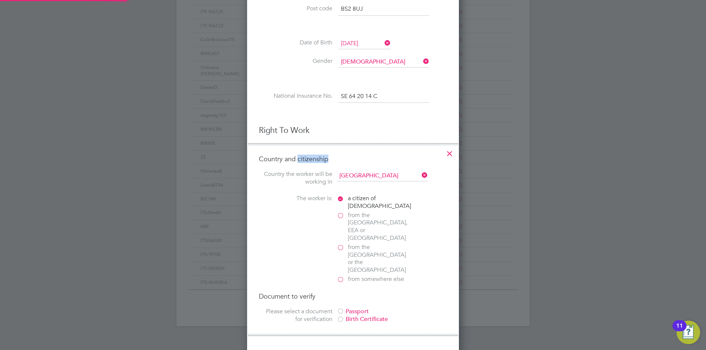
scroll to position [776, 212]
click at [341, 308] on div at bounding box center [340, 311] width 7 height 7
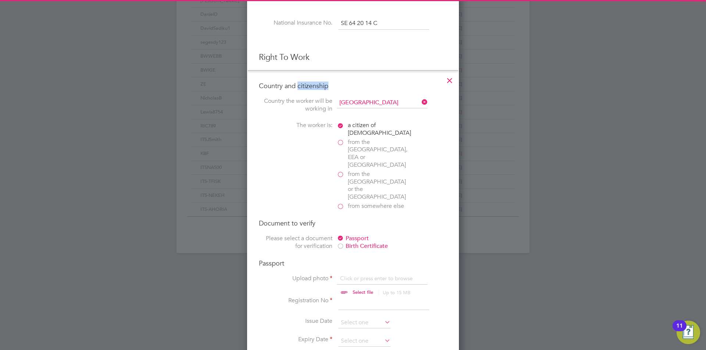
scroll to position [368, 0]
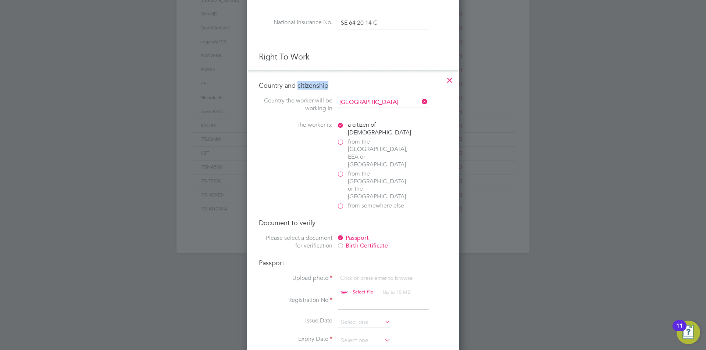
click at [346, 275] on input "file" at bounding box center [369, 286] width 115 height 22
type input "C:\fakepath\Mubarak Passport.PDF"
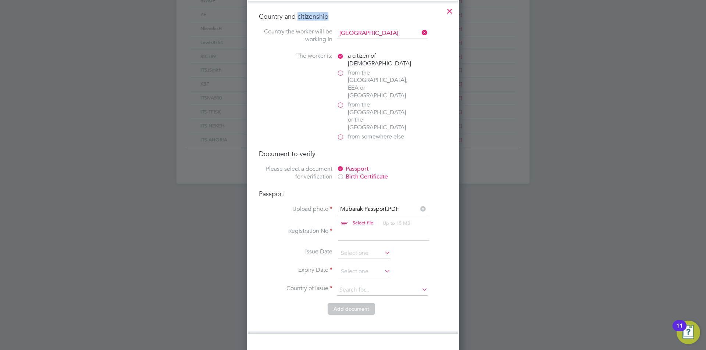
scroll to position [478, 0]
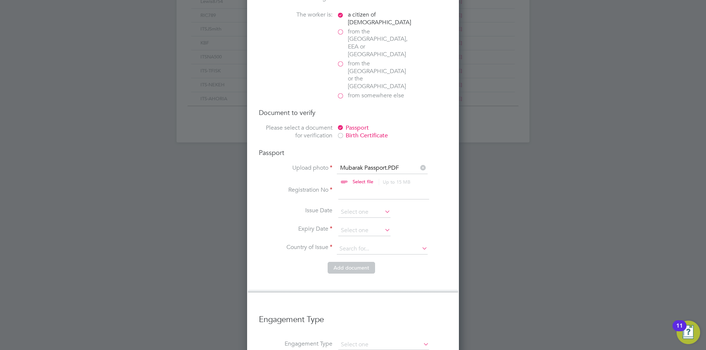
click at [347, 186] on input at bounding box center [383, 192] width 91 height 13
type input "576451692"
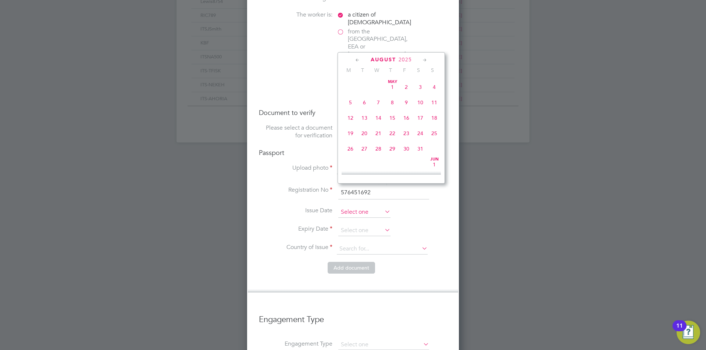
scroll to position [286, 0]
click at [358, 207] on input at bounding box center [364, 212] width 52 height 11
click at [391, 58] on span "August" at bounding box center [382, 60] width 25 height 6
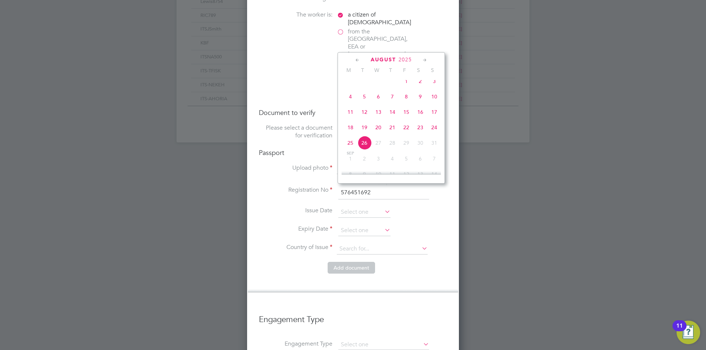
click at [391, 58] on span "August" at bounding box center [382, 60] width 25 height 6
drag, startPoint x: 391, startPoint y: 58, endPoint x: 386, endPoint y: 60, distance: 5.0
click at [386, 59] on span "August" at bounding box center [382, 60] width 25 height 6
click at [386, 60] on span "August" at bounding box center [382, 60] width 25 height 6
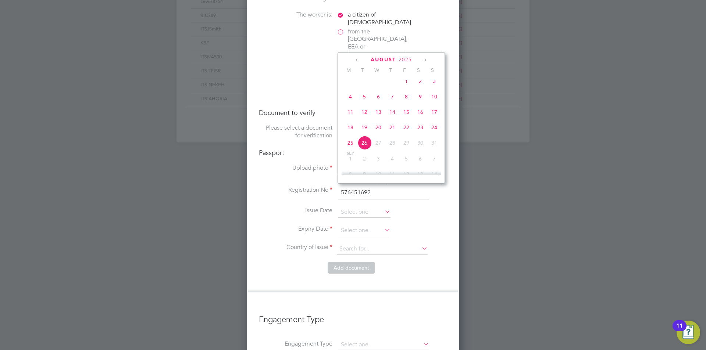
click at [386, 60] on span "August" at bounding box center [382, 60] width 25 height 6
click at [387, 62] on span "August" at bounding box center [382, 60] width 25 height 6
click at [387, 64] on div "[DATE] M T W T F S S [DATE] 2 3 4 5 6 7 8 9 10 11 12 13 14 15 16 17 18 19 20 21…" at bounding box center [390, 118] width 107 height 132
click at [387, 60] on span "August" at bounding box center [382, 60] width 25 height 6
click at [387, 58] on span "August" at bounding box center [382, 60] width 25 height 6
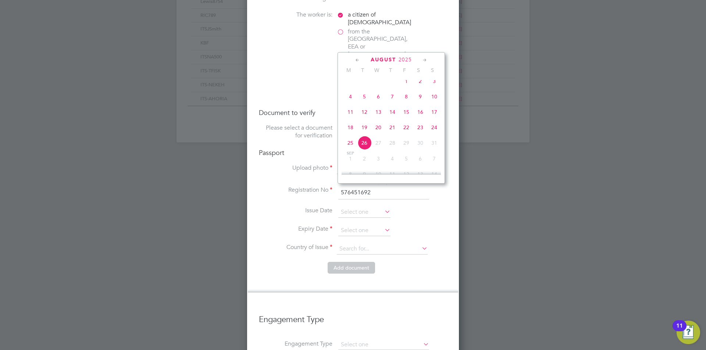
click at [360, 59] on icon at bounding box center [357, 60] width 7 height 8
click at [358, 60] on icon at bounding box center [357, 60] width 7 height 8
click at [382, 60] on span "June" at bounding box center [383, 60] width 17 height 6
click at [382, 60] on span "August" at bounding box center [382, 60] width 25 height 6
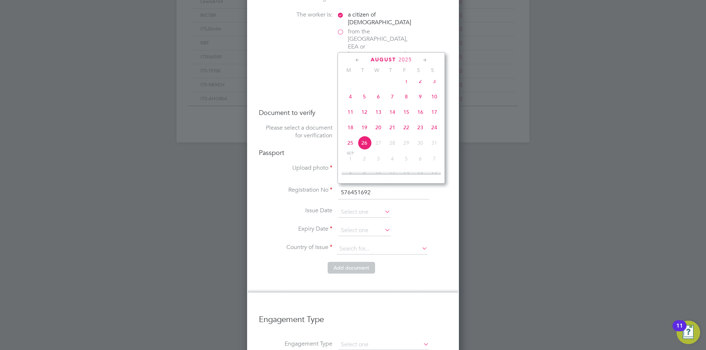
click at [382, 60] on span "August" at bounding box center [382, 60] width 25 height 6
click at [413, 61] on div "[DATE]" at bounding box center [390, 59] width 99 height 7
click at [412, 61] on div "[DATE]" at bounding box center [390, 59] width 99 height 7
click at [396, 61] on div "[DATE]" at bounding box center [390, 59] width 99 height 7
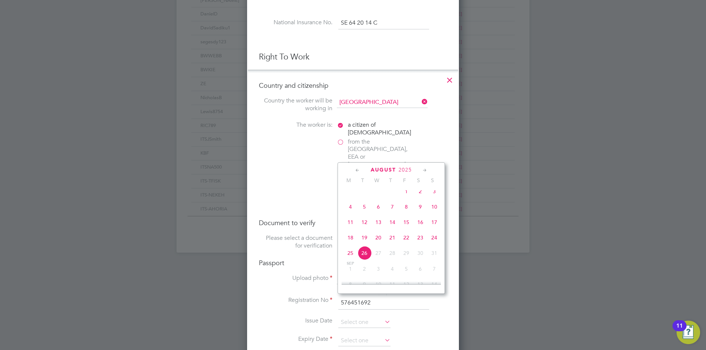
scroll to position [551, 0]
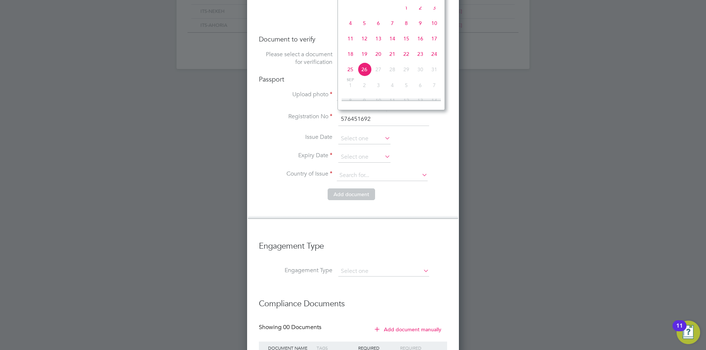
click at [687, 332] on img "Open Resource Center, 11 new notifications" at bounding box center [688, 333] width 24 height 24
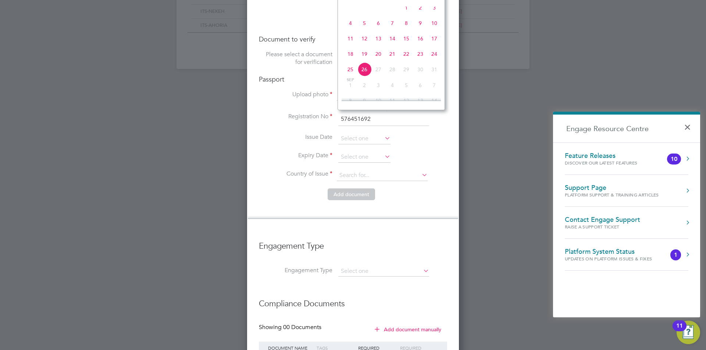
click at [527, 77] on div at bounding box center [353, 175] width 706 height 350
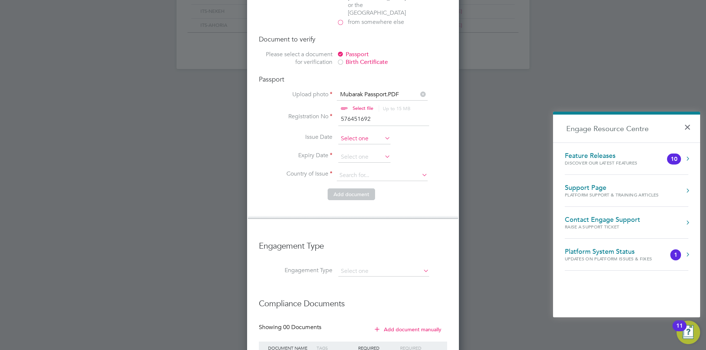
click at [358, 133] on input at bounding box center [364, 138] width 52 height 11
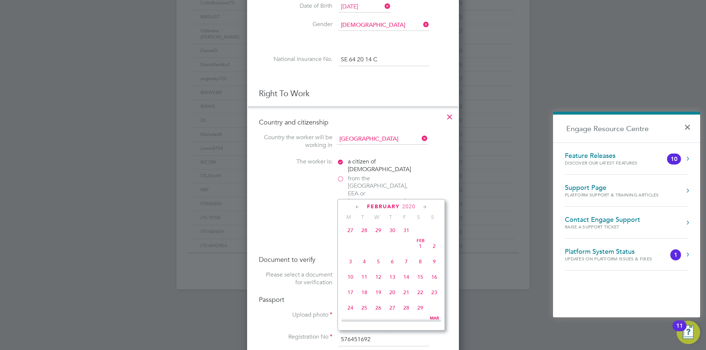
scroll to position [144, 0]
click at [367, 278] on span "4" at bounding box center [364, 276] width 14 height 14
type input "[DATE]"
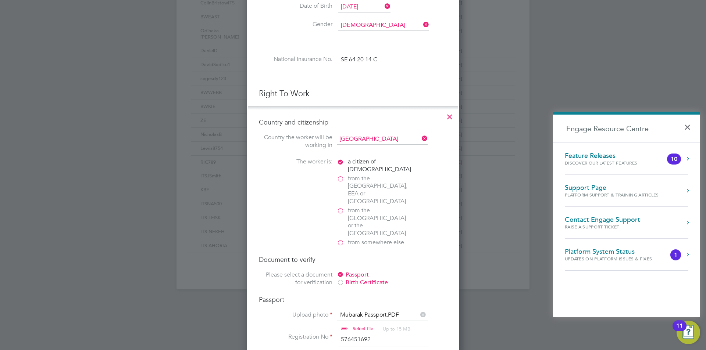
scroll to position [441, 0]
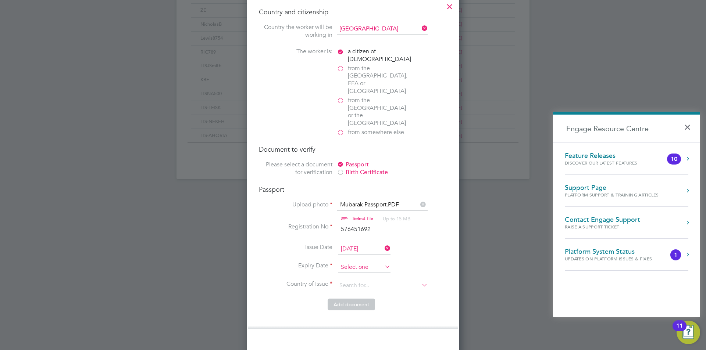
click at [351, 262] on input at bounding box center [364, 267] width 52 height 11
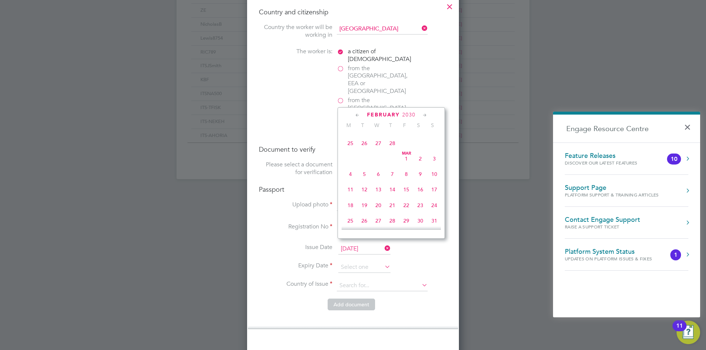
scroll to position [4684, 0]
click at [352, 104] on span "4" at bounding box center [350, 97] width 14 height 14
type input "[DATE]"
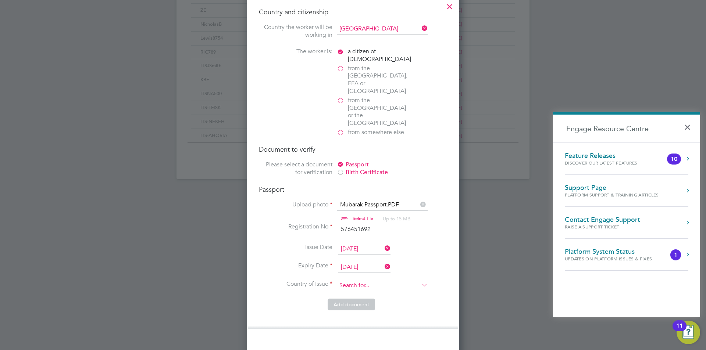
click at [363, 280] on input at bounding box center [382, 285] width 91 height 11
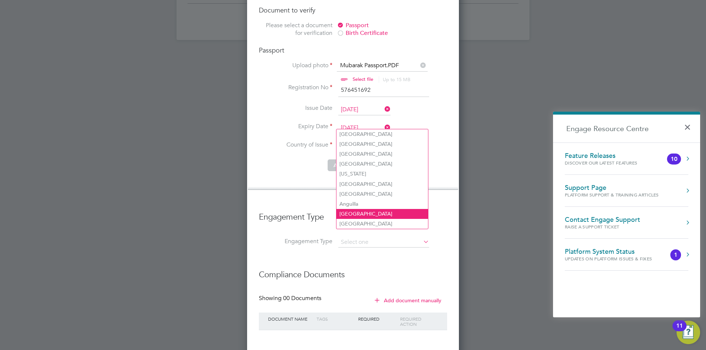
scroll to position [594, 0]
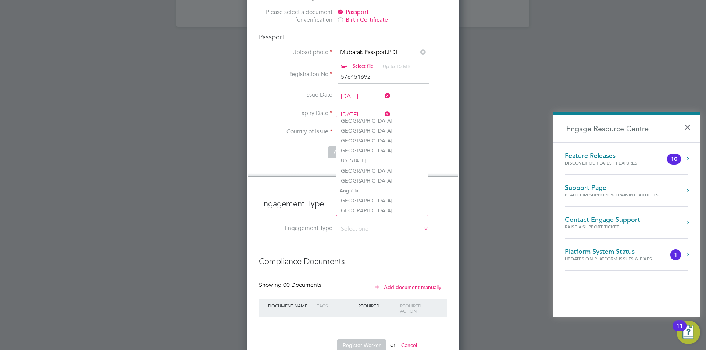
click at [309, 146] on li "Add document" at bounding box center [353, 155] width 188 height 19
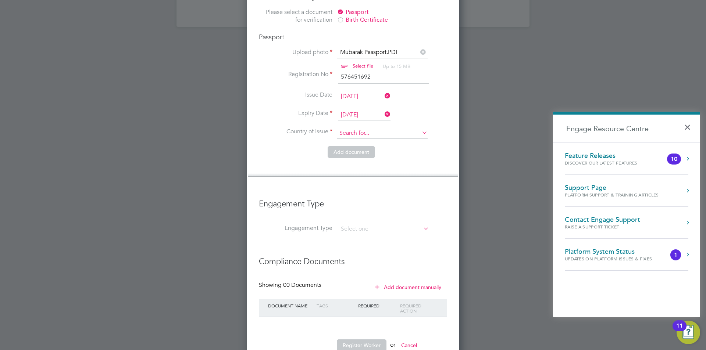
click at [342, 128] on input at bounding box center [382, 133] width 91 height 11
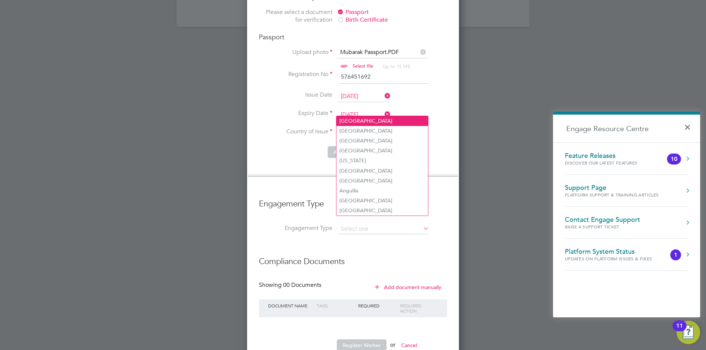
type input "[GEOGRAPHIC_DATA]"
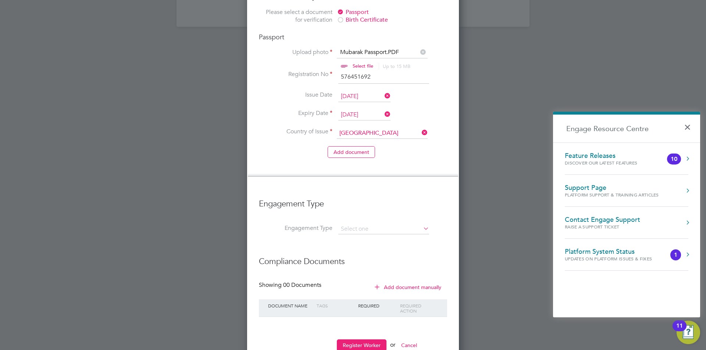
click at [315, 146] on li "Add document" at bounding box center [353, 155] width 188 height 19
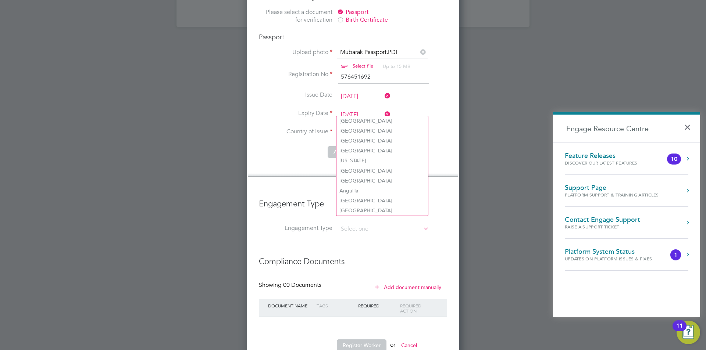
click at [351, 128] on input at bounding box center [382, 133] width 91 height 11
type input "[GEOGRAPHIC_DATA]"
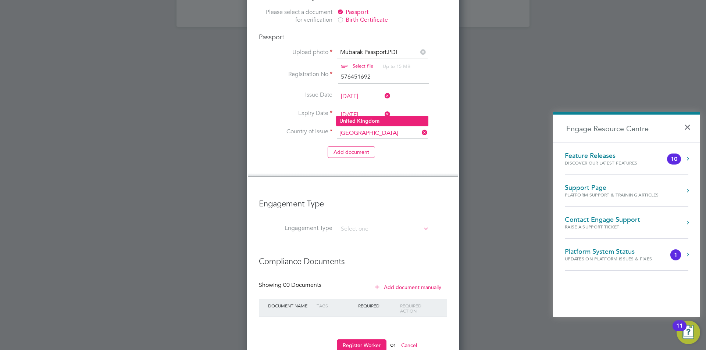
click at [382, 122] on li "[GEOGRAPHIC_DATA]" at bounding box center [382, 121] width 92 height 10
click at [407, 146] on li "Add document" at bounding box center [353, 155] width 188 height 19
click at [360, 224] on input at bounding box center [383, 229] width 91 height 10
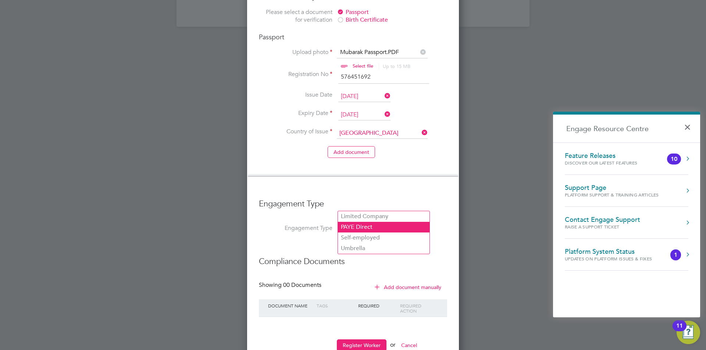
click at [366, 225] on li "PAYE Direct" at bounding box center [384, 227] width 92 height 11
type input "PAYE Direct"
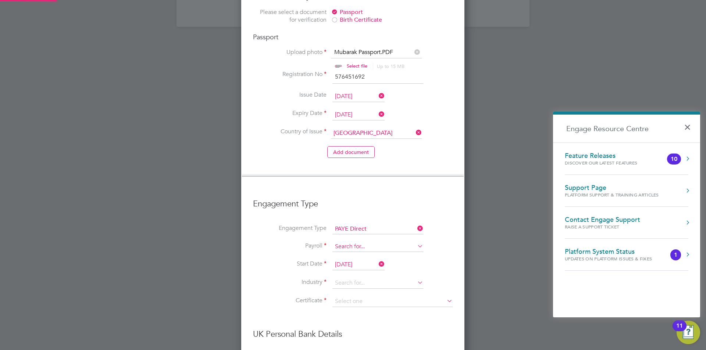
scroll to position [1132, 224]
click at [358, 242] on input at bounding box center [377, 247] width 91 height 10
click at [358, 237] on li "Agency PAYE" at bounding box center [378, 234] width 92 height 11
type input "Agency PAYE"
click at [352, 259] on input "[DATE]" at bounding box center [358, 264] width 52 height 11
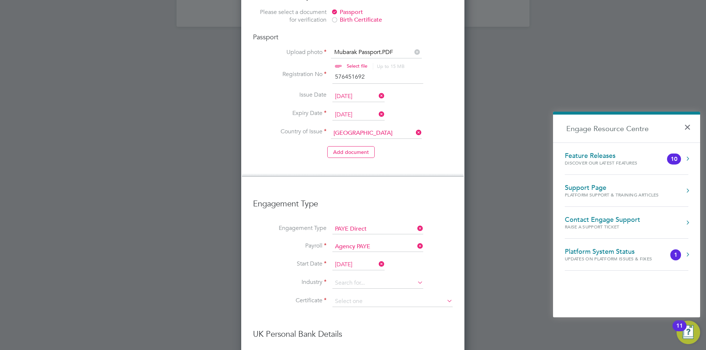
scroll to position [286, 0]
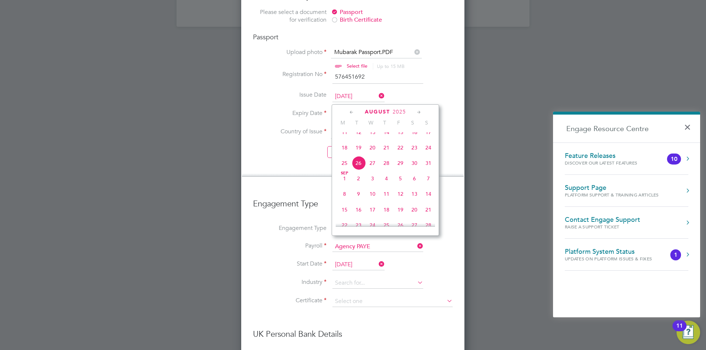
click at [369, 170] on span "27" at bounding box center [372, 163] width 14 height 14
type input "[DATE]"
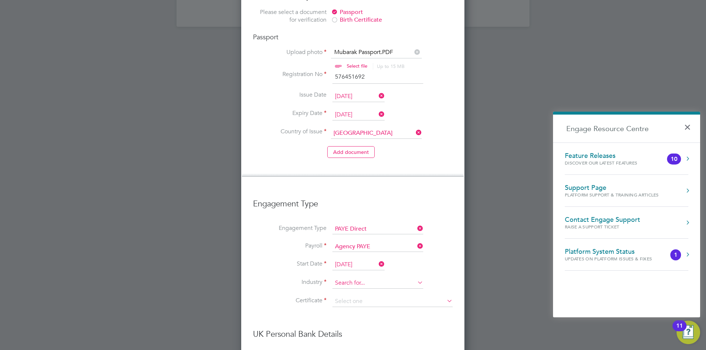
click at [349, 278] on input at bounding box center [377, 283] width 91 height 11
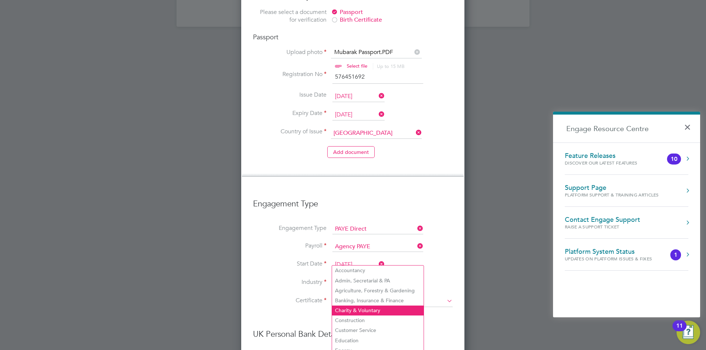
click at [347, 313] on li "Charity & Voluntary" at bounding box center [378, 311] width 92 height 10
type input "Charity & Voluntary"
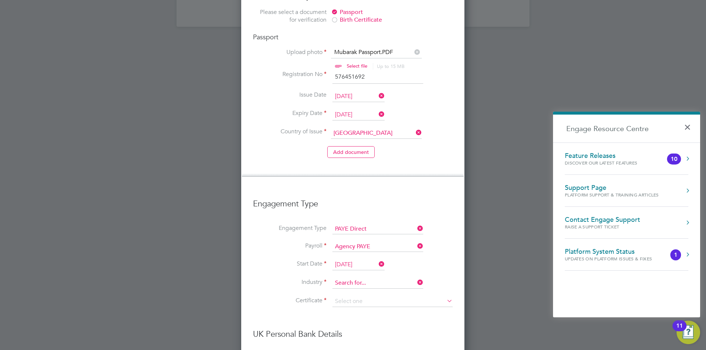
click at [347, 278] on input at bounding box center [377, 283] width 91 height 11
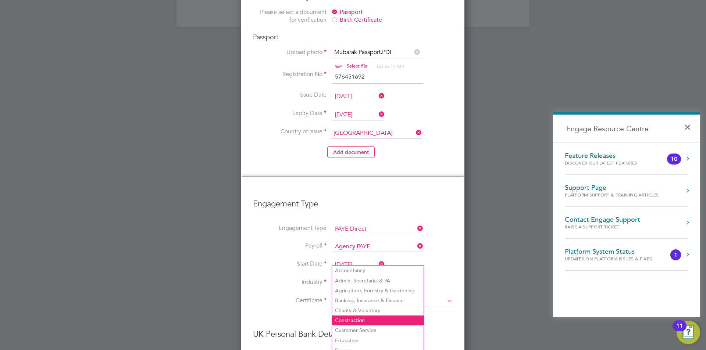
click at [352, 318] on li "Construction" at bounding box center [378, 321] width 92 height 10
type input "Construction"
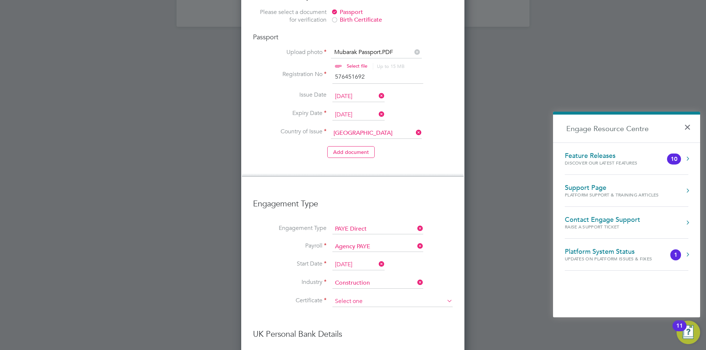
click at [338, 296] on input at bounding box center [392, 301] width 120 height 11
click at [352, 295] on li "No, worker doesn't have a P45 certificate" at bounding box center [392, 299] width 121 height 10
type input "No, worker doesn't have a P45 certificate"
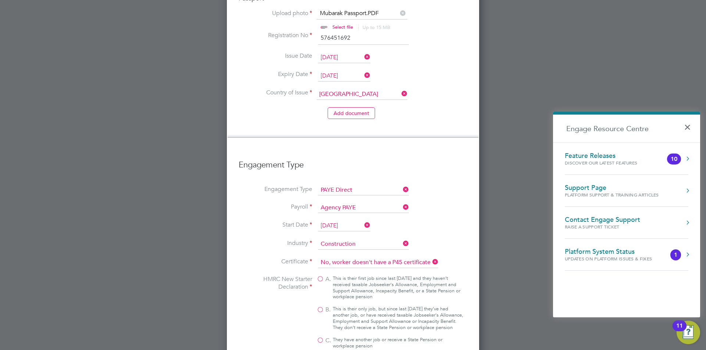
scroll to position [667, 0]
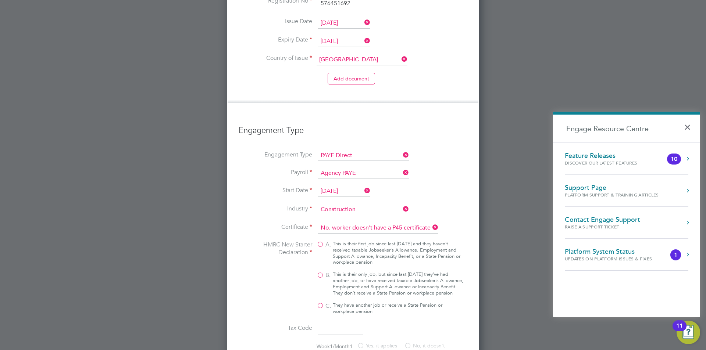
click at [326, 272] on span "B." at bounding box center [328, 276] width 6 height 8
click at [0, 0] on input "B. This is their only job, but since last [DATE] they’ve had another job, or ha…" at bounding box center [0, 0] width 0 height 0
type input "1257L"
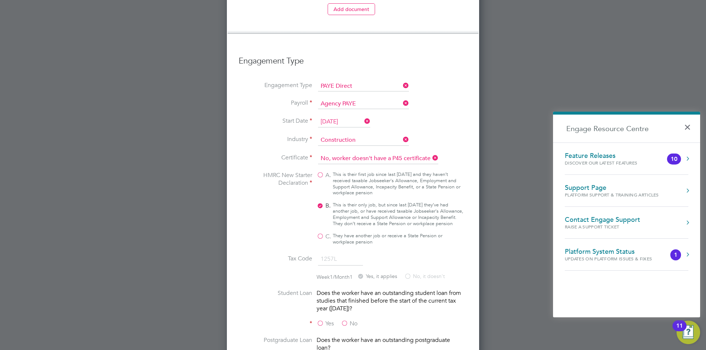
scroll to position [741, 0]
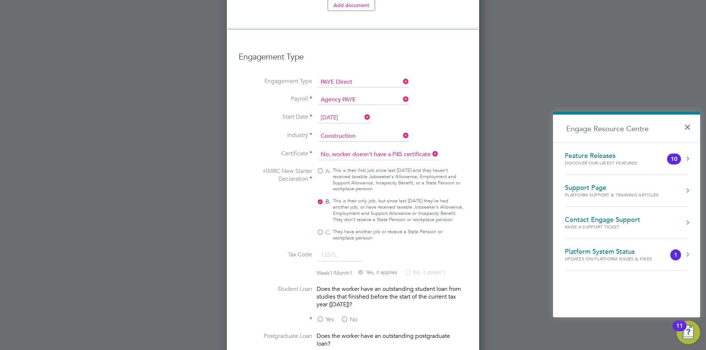
click at [348, 316] on label "No" at bounding box center [349, 320] width 17 height 8
click at [0, 0] on input "No" at bounding box center [0, 0] width 0 height 0
drag, startPoint x: 346, startPoint y: 340, endPoint x: 349, endPoint y: 318, distance: 21.9
click at [0, 0] on input "No" at bounding box center [0, 0] width 0 height 0
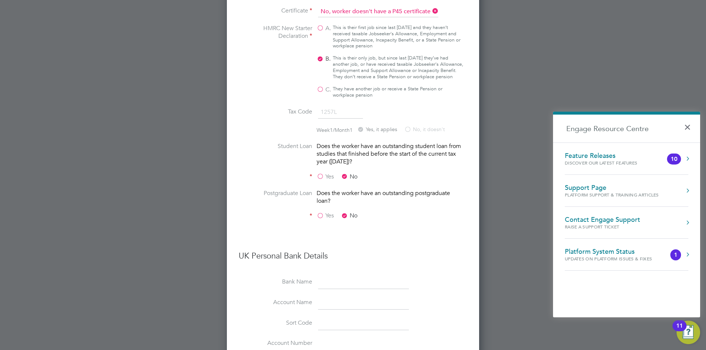
scroll to position [924, 0]
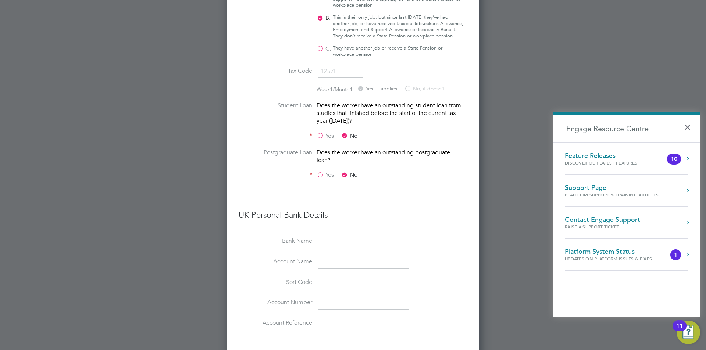
click at [330, 235] on input at bounding box center [363, 241] width 91 height 13
paste input "BARCLAYS BANK"
type input "BARCLAYS BANK"
click at [326, 256] on input at bounding box center [363, 262] width 91 height 13
click at [343, 256] on input at bounding box center [363, 262] width 91 height 13
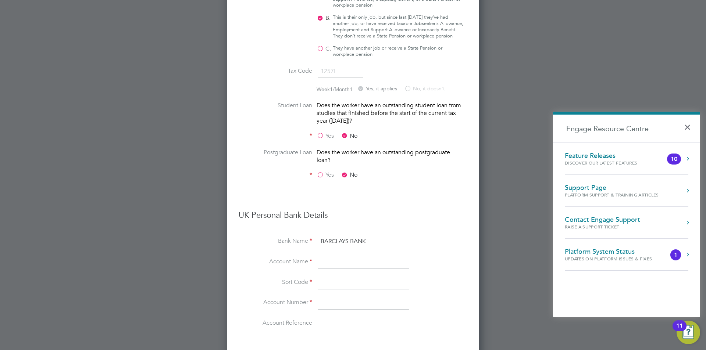
click at [320, 276] on input at bounding box center [363, 282] width 91 height 13
paste input "20-26-22"
type input "20-26-22"
click at [354, 256] on input at bounding box center [363, 262] width 91 height 13
paste input "13500624"
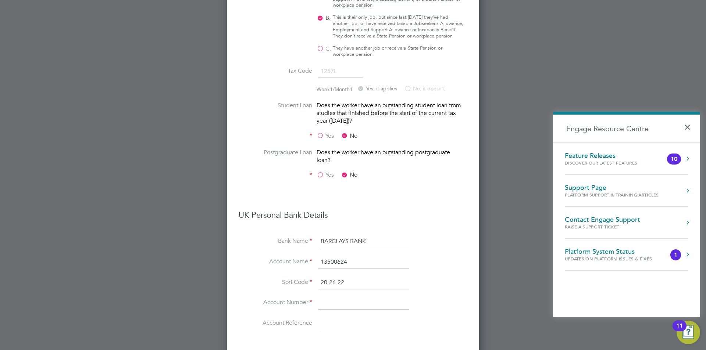
type input "13500624"
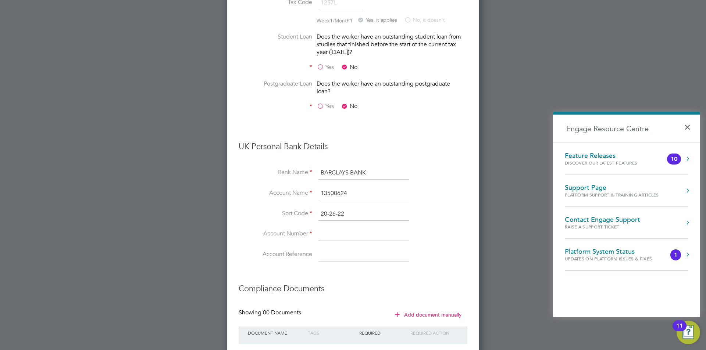
scroll to position [1027, 0]
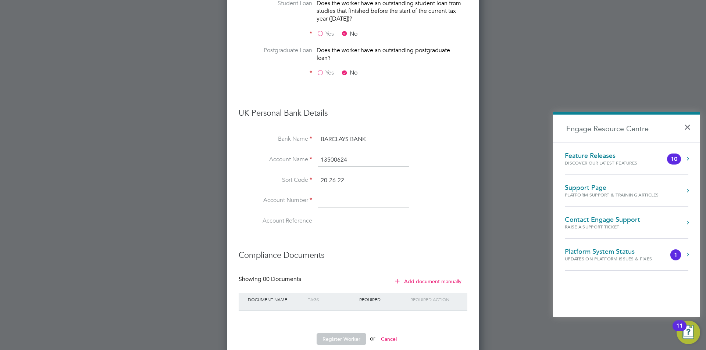
click at [327, 195] on input at bounding box center [363, 201] width 91 height 13
paste input "13500624"
type input "13500624"
click at [339, 154] on input "13500624" at bounding box center [363, 160] width 91 height 13
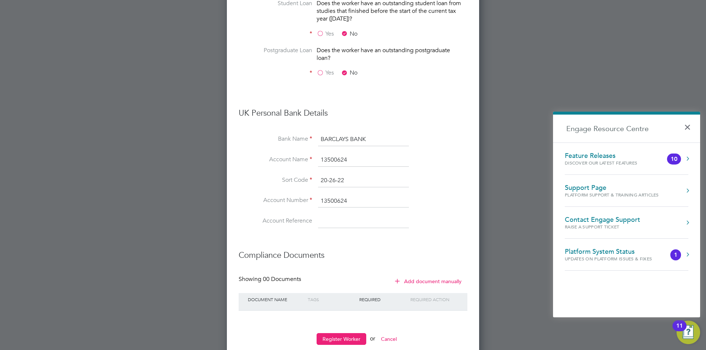
click at [342, 154] on input "13500624" at bounding box center [363, 160] width 91 height 13
paste input "[PERSON_NAME]"
drag, startPoint x: 376, startPoint y: 143, endPoint x: 282, endPoint y: 142, distance: 93.7
click at [282, 154] on li "Account Name 1350062M Ahmed4" at bounding box center [353, 164] width 229 height 21
paste input "[PERSON_NAME]"
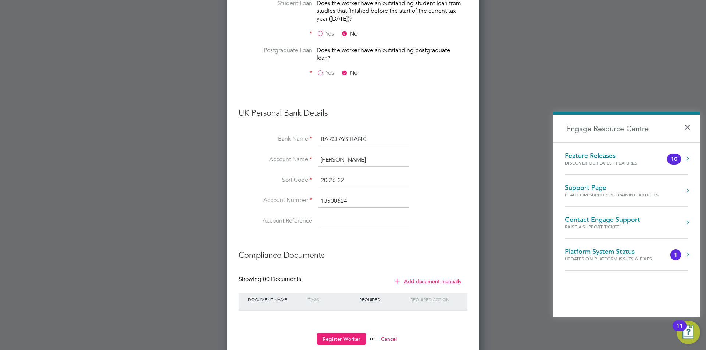
type input "[PERSON_NAME]"
click at [344, 333] on button "Register Worker" at bounding box center [341, 339] width 50 height 12
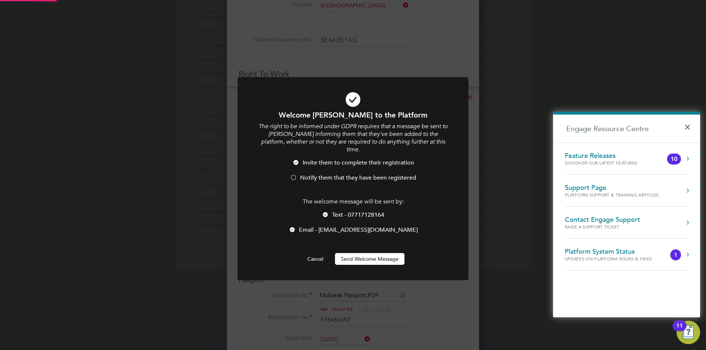
scroll to position [0, 0]
click at [315, 174] on span "Notify them that they have been registered" at bounding box center [358, 177] width 116 height 7
click at [327, 212] on div at bounding box center [325, 215] width 7 height 7
click at [351, 253] on button "Send Welcome Message" at bounding box center [369, 259] width 69 height 12
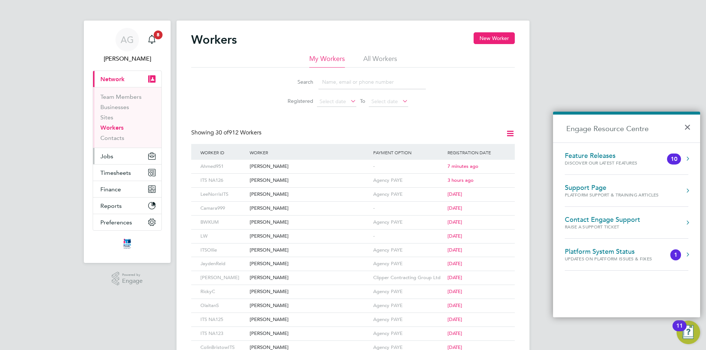
click at [112, 157] on span "Jobs" at bounding box center [106, 156] width 13 height 7
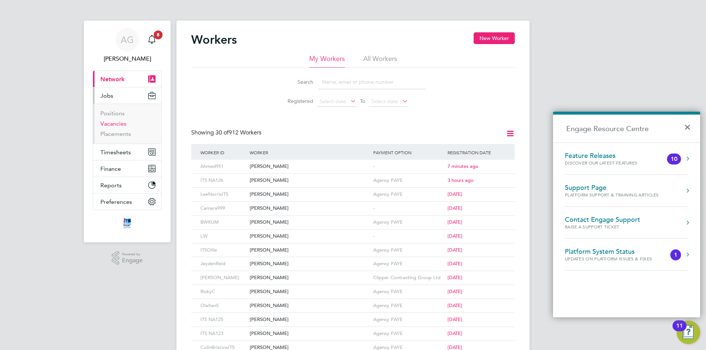
click at [111, 123] on link "Vacancies" at bounding box center [113, 123] width 26 height 7
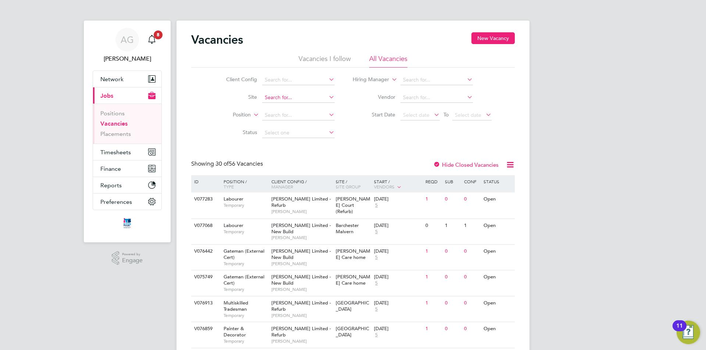
click at [263, 96] on input at bounding box center [298, 98] width 72 height 10
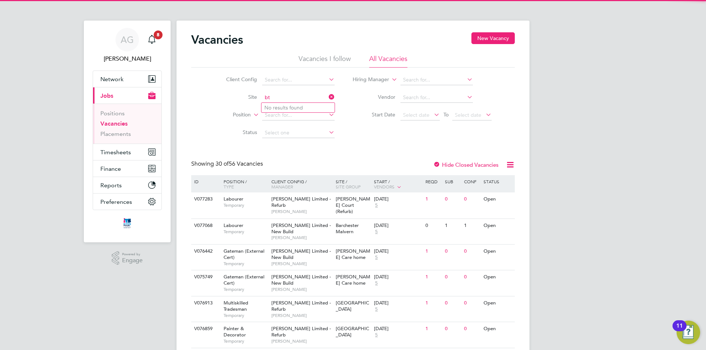
click at [272, 97] on input "bt" at bounding box center [298, 98] width 72 height 10
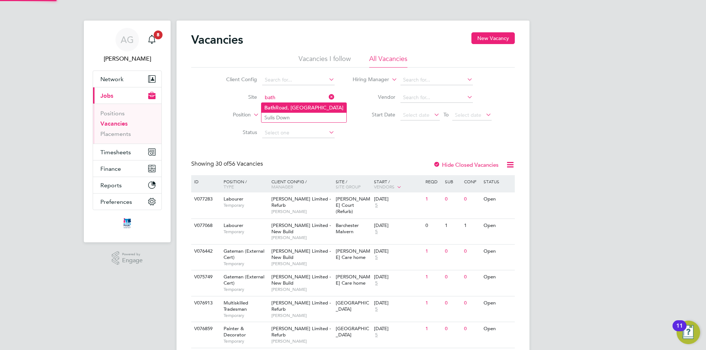
click at [286, 108] on li "[GEOGRAPHIC_DATA]" at bounding box center [303, 108] width 85 height 10
type input "[GEOGRAPHIC_DATA]"
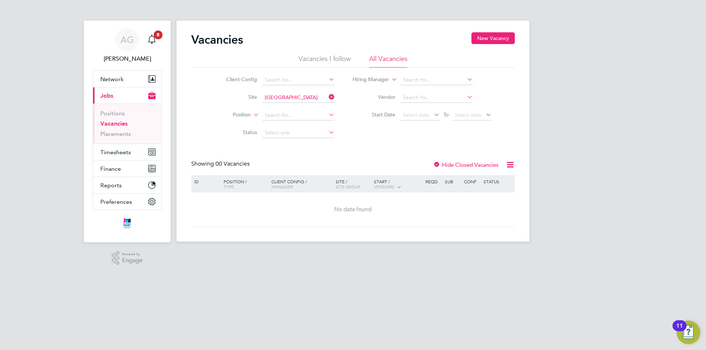
click at [465, 162] on label "Hide Closed Vacancies" at bounding box center [465, 164] width 65 height 7
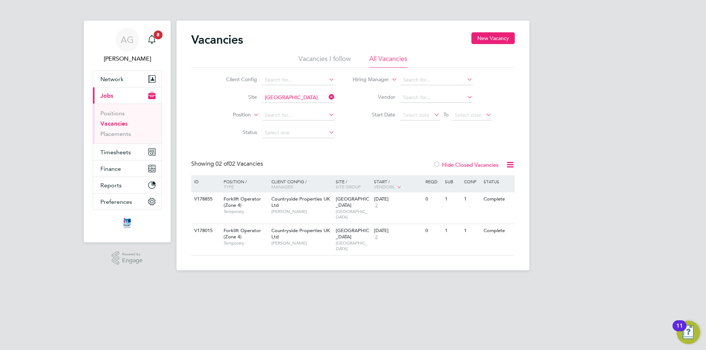
click at [462, 163] on label "Hide Closed Vacancies" at bounding box center [465, 164] width 65 height 7
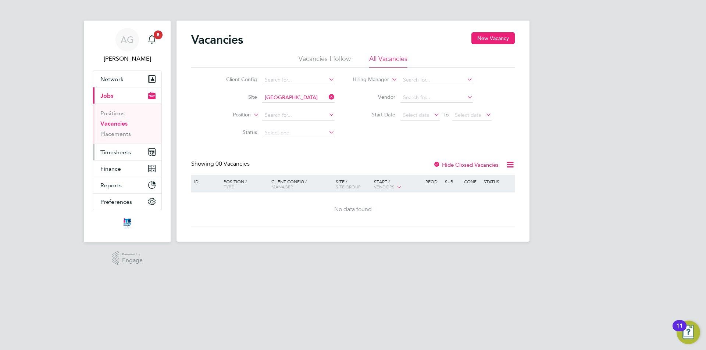
click at [116, 152] on span "Timesheets" at bounding box center [115, 152] width 31 height 7
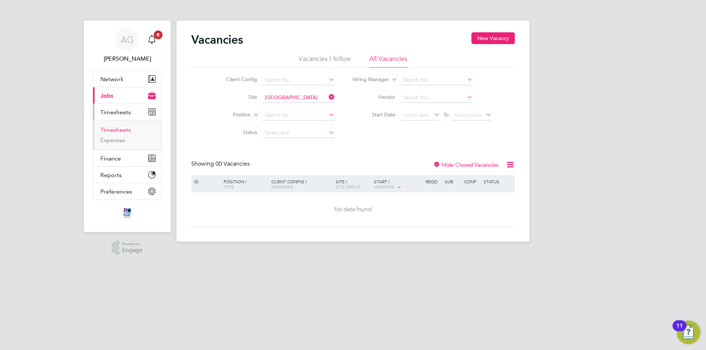
click at [117, 132] on link "Timesheets" at bounding box center [115, 129] width 31 height 7
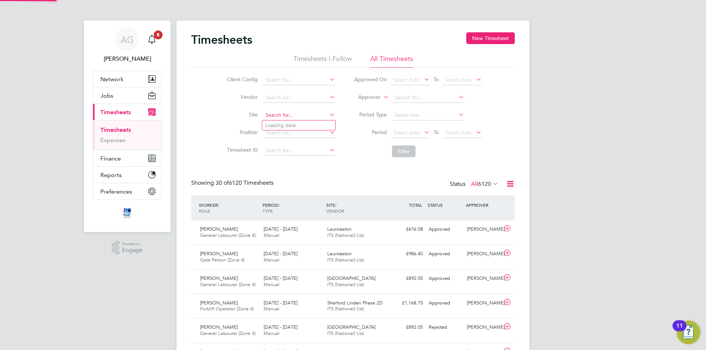
click at [301, 119] on input at bounding box center [299, 115] width 72 height 10
click at [301, 123] on li "[GEOGRAPHIC_DATA]" at bounding box center [304, 126] width 85 height 10
type input "[GEOGRAPHIC_DATA]"
click at [404, 149] on button "Filter" at bounding box center [404, 152] width 24 height 12
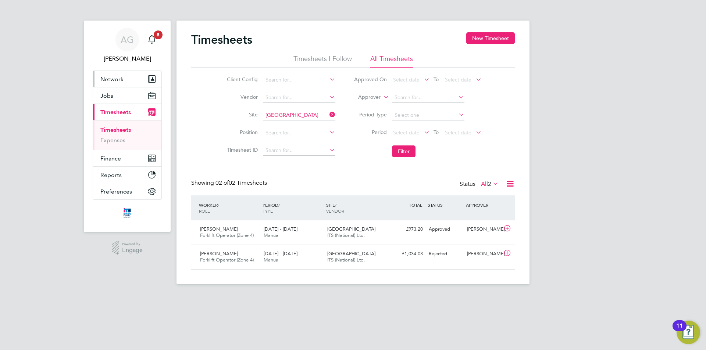
click at [115, 82] on span "Network" at bounding box center [111, 79] width 23 height 7
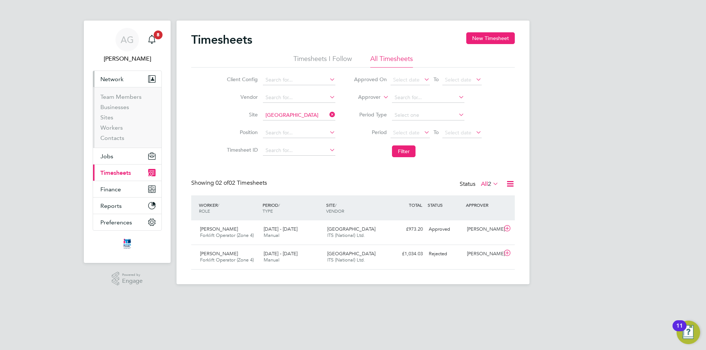
click at [115, 82] on span "Network" at bounding box center [111, 79] width 23 height 7
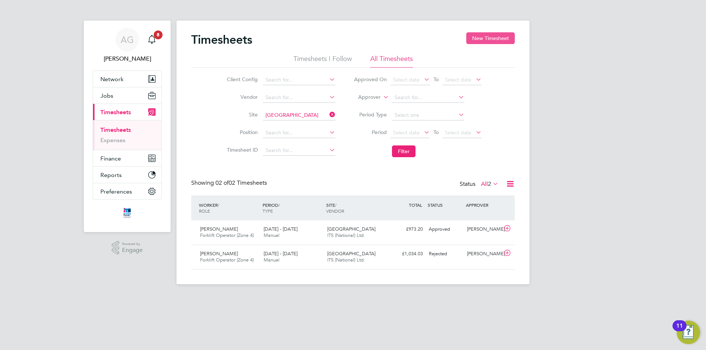
click at [498, 33] on button "New Timesheet" at bounding box center [490, 38] width 49 height 12
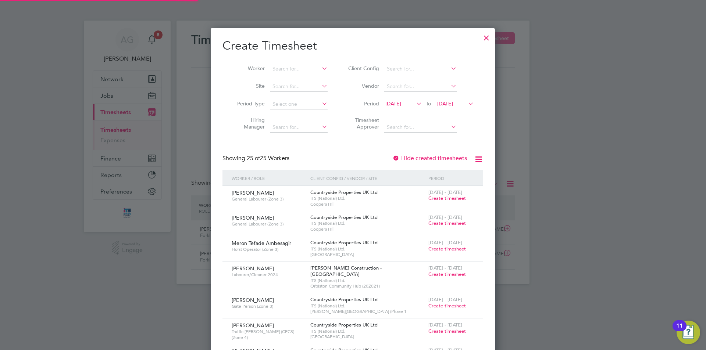
scroll to position [4, 4]
click at [289, 84] on input at bounding box center [299, 87] width 58 height 10
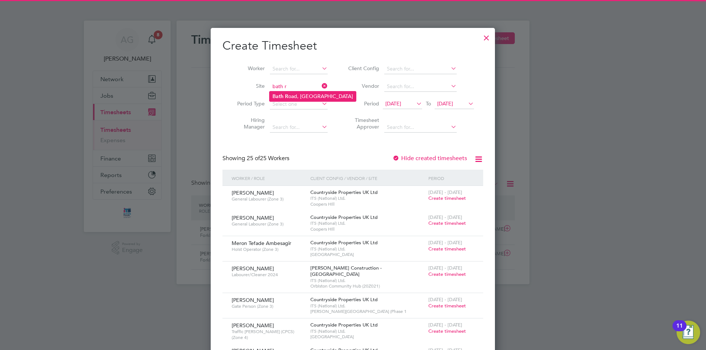
click at [290, 92] on li "[GEOGRAPHIC_DATA], [GEOGRAPHIC_DATA]" at bounding box center [312, 97] width 86 height 10
type input "[GEOGRAPHIC_DATA]"
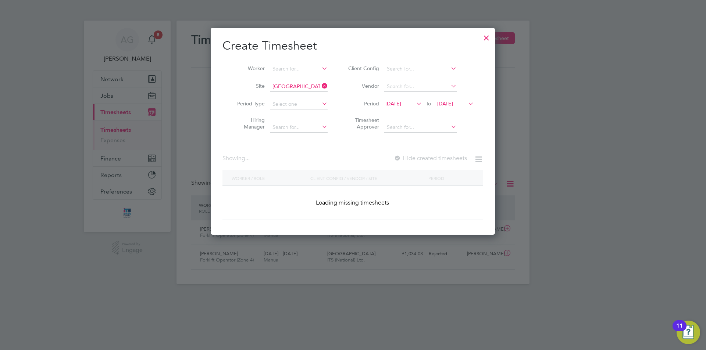
scroll to position [207, 284]
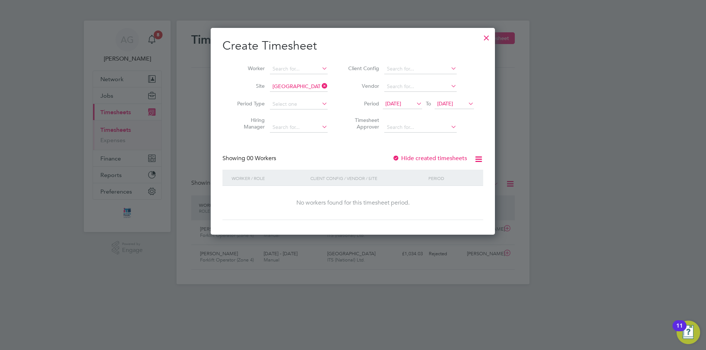
click at [466, 100] on icon at bounding box center [466, 103] width 0 height 10
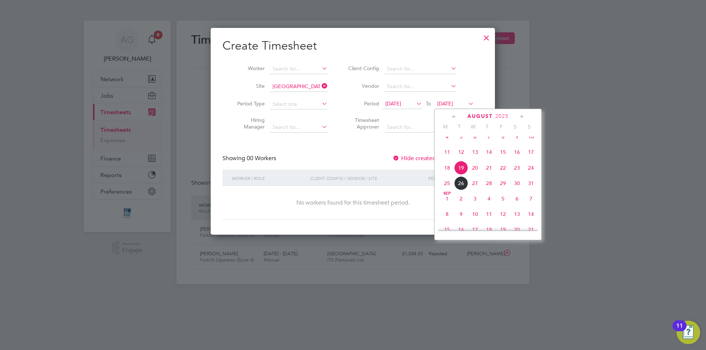
click at [513, 189] on span "30" at bounding box center [517, 183] width 14 height 14
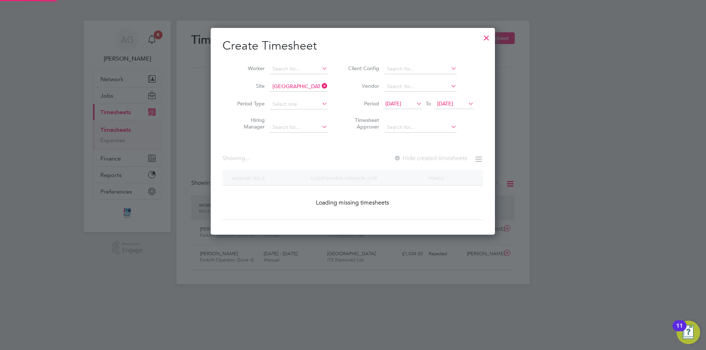
scroll to position [223, 284]
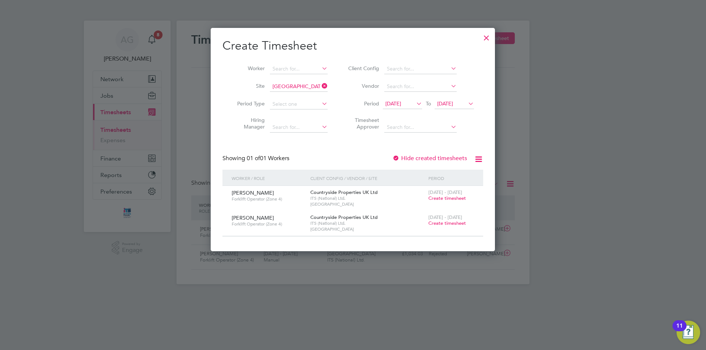
click at [435, 198] on span "Create timesheet" at bounding box center [446, 198] width 37 height 6
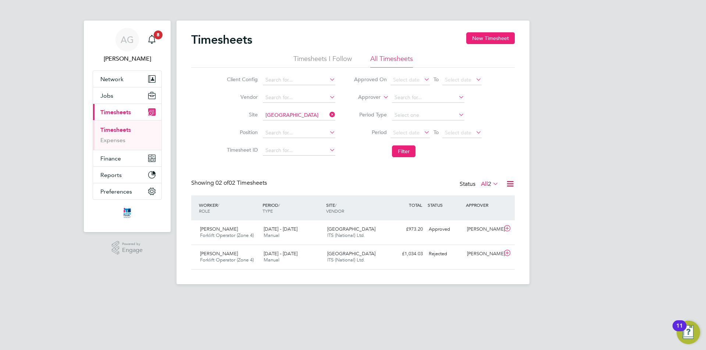
scroll to position [19, 64]
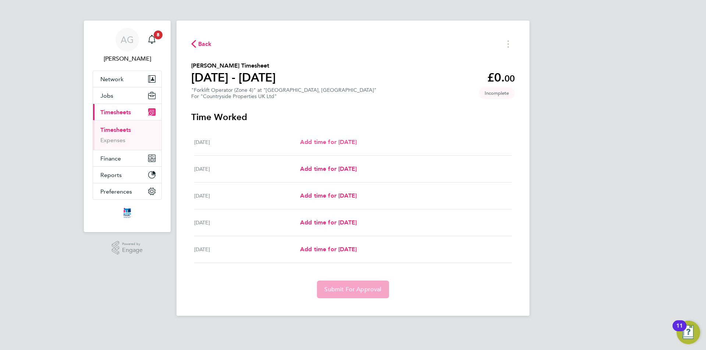
click at [337, 142] on span "Add time for [DATE]" at bounding box center [328, 142] width 57 height 7
select select "30"
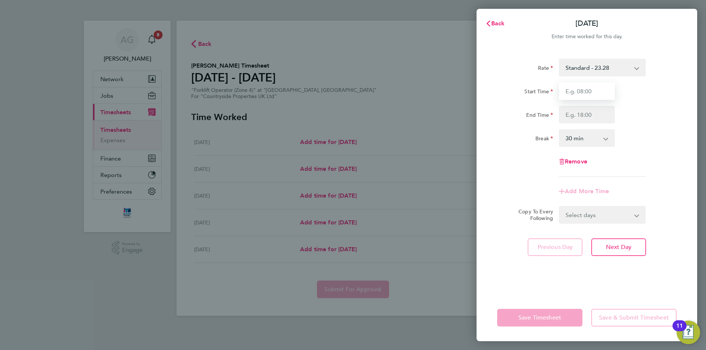
click at [577, 90] on input "Start Time" at bounding box center [587, 91] width 56 height 18
type input "08:00"
click at [583, 117] on input "End Time" at bounding box center [587, 115] width 56 height 18
type input "16:30"
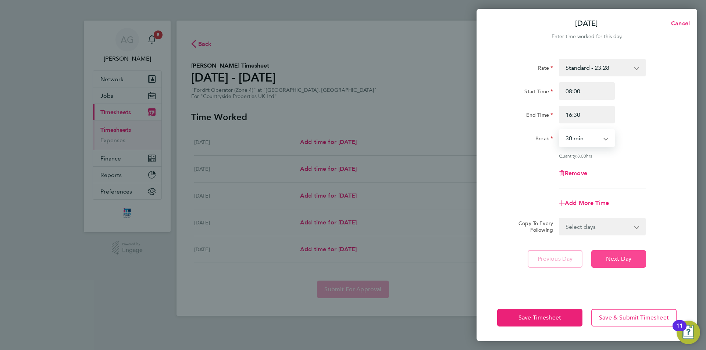
click at [612, 258] on span "Next Day" at bounding box center [618, 258] width 25 height 7
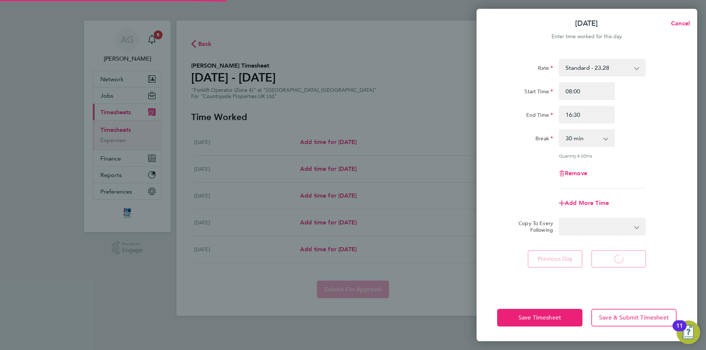
select select "30"
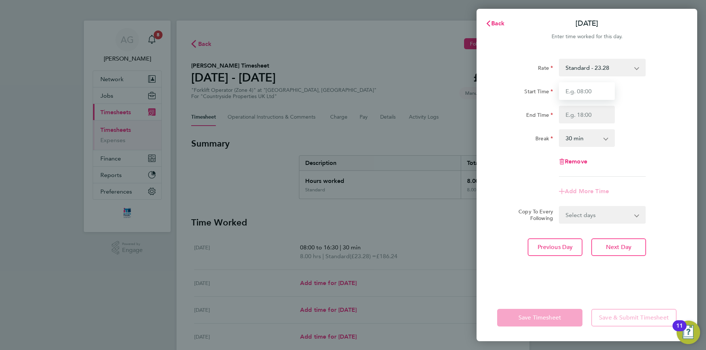
click at [577, 95] on input "Start Time" at bounding box center [587, 91] width 56 height 18
type input "08:00"
click at [585, 114] on input "End Time" at bounding box center [587, 115] width 56 height 18
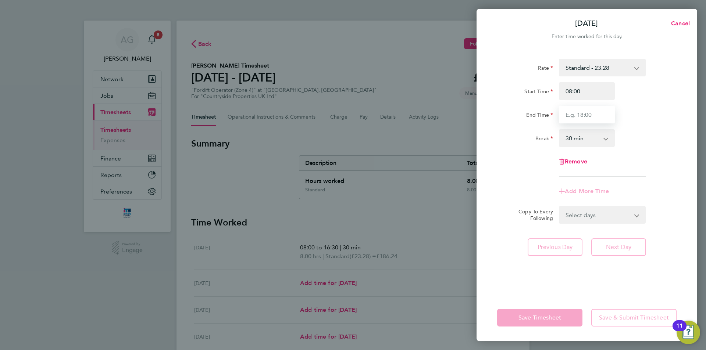
type input "16:30"
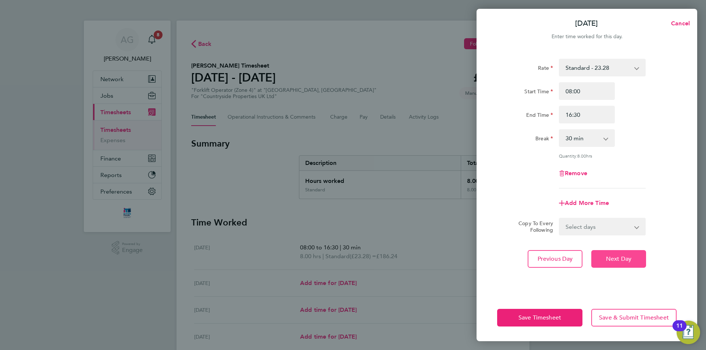
click at [616, 257] on span "Next Day" at bounding box center [618, 258] width 25 height 7
select select "30"
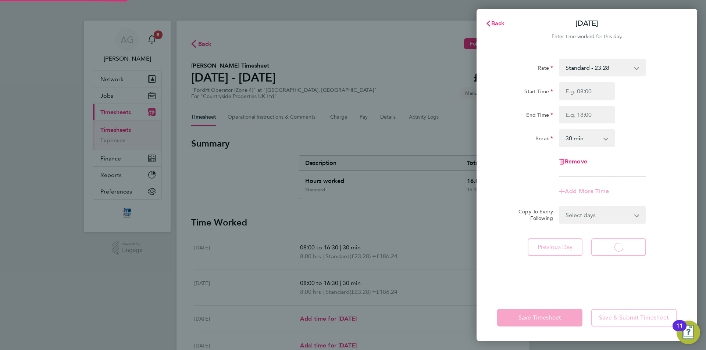
select select "30"
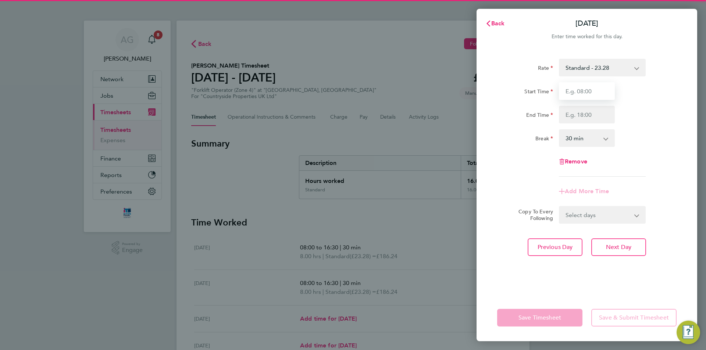
click at [582, 96] on input "Start Time" at bounding box center [587, 91] width 56 height 18
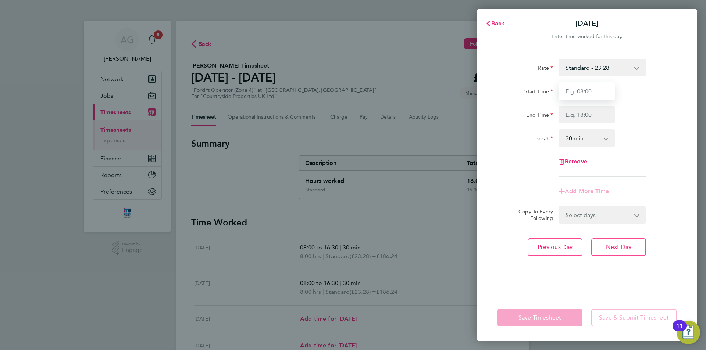
type input "08:00"
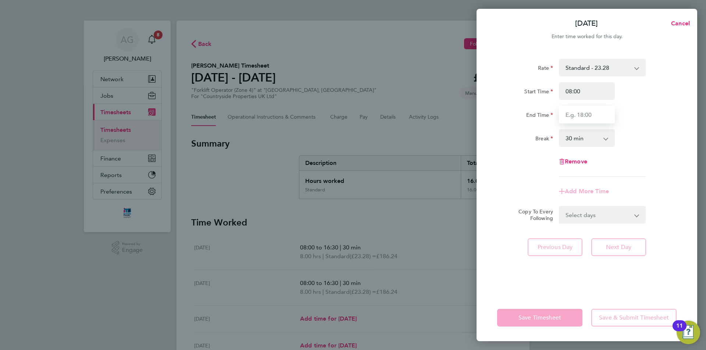
click at [584, 116] on input "End Time" at bounding box center [587, 115] width 56 height 18
type input "16:30"
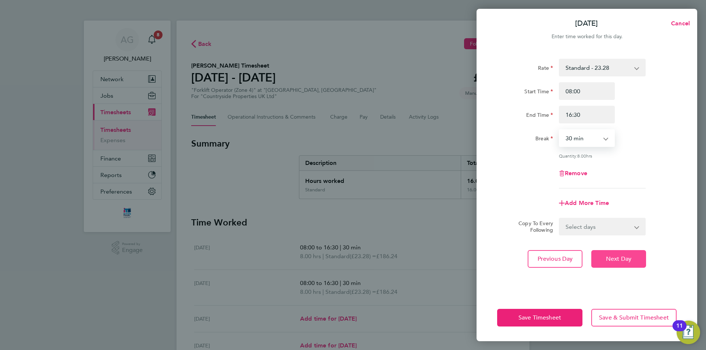
click at [618, 256] on span "Next Day" at bounding box center [618, 258] width 25 height 7
select select "30"
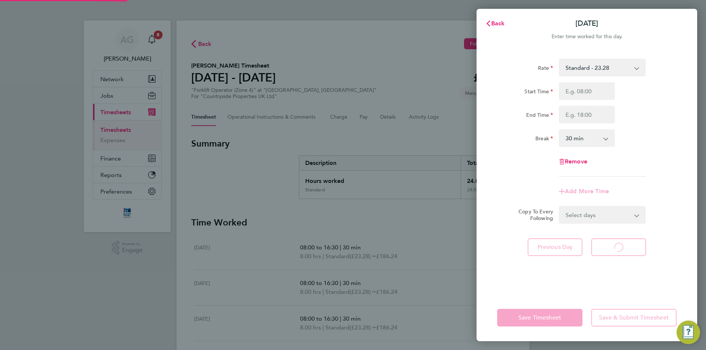
select select "30"
click at [423, 56] on div "Back [DATE] Enter time worked for this day. Rate Standard - 23.28 Start Time En…" at bounding box center [353, 175] width 706 height 350
click at [439, 37] on div "Back [DATE] Enter time worked for this day. Rate Standard - 23.28 Start Time En…" at bounding box center [353, 175] width 706 height 350
click at [498, 22] on span "Back" at bounding box center [498, 23] width 14 height 7
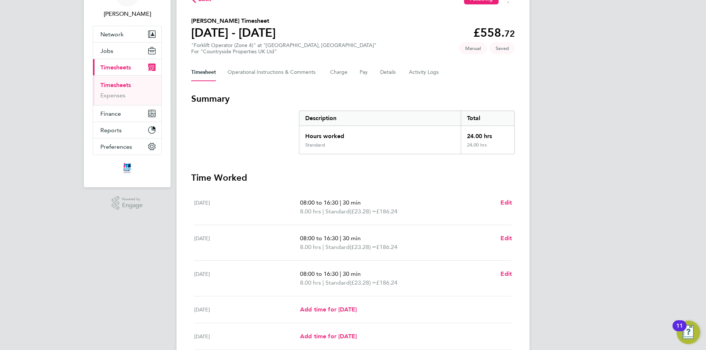
scroll to position [110, 0]
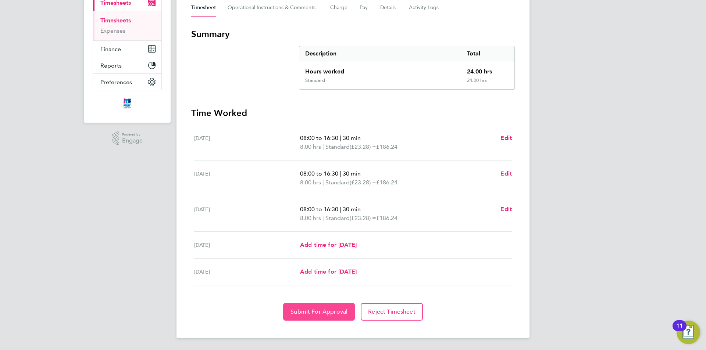
click at [332, 308] on span "Submit For Approval" at bounding box center [318, 311] width 57 height 7
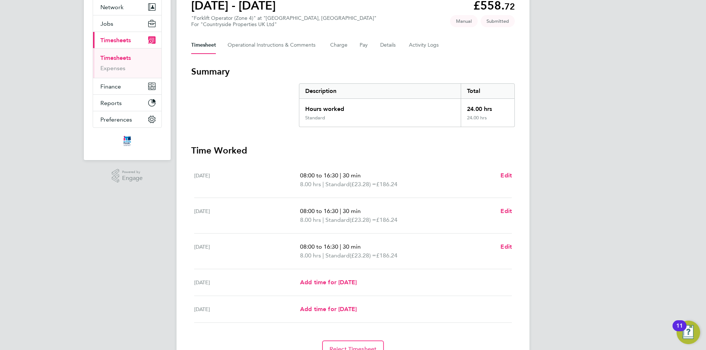
scroll to position [0, 0]
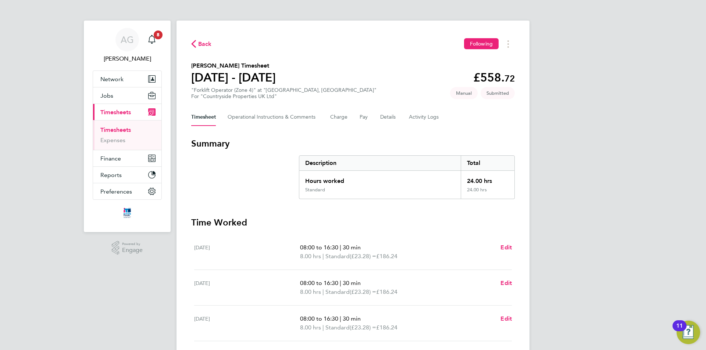
click at [114, 109] on span "Timesheets" at bounding box center [115, 112] width 31 height 7
click at [118, 126] on link "Timesheets" at bounding box center [115, 129] width 31 height 7
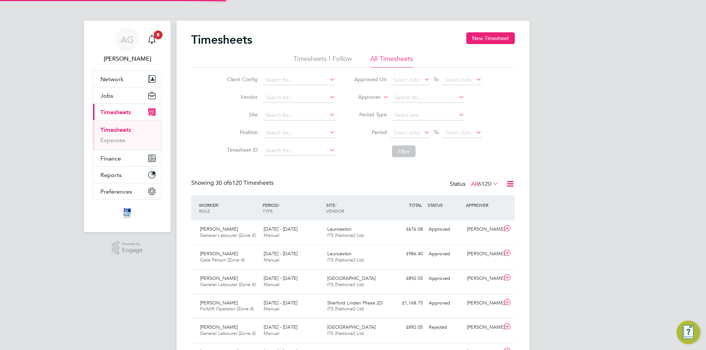
scroll to position [19, 64]
click at [285, 116] on input at bounding box center [299, 115] width 72 height 10
click at [288, 124] on li "City G ateway" at bounding box center [298, 126] width 73 height 10
type input "City Gateway"
click at [405, 147] on button "Filter" at bounding box center [404, 152] width 24 height 12
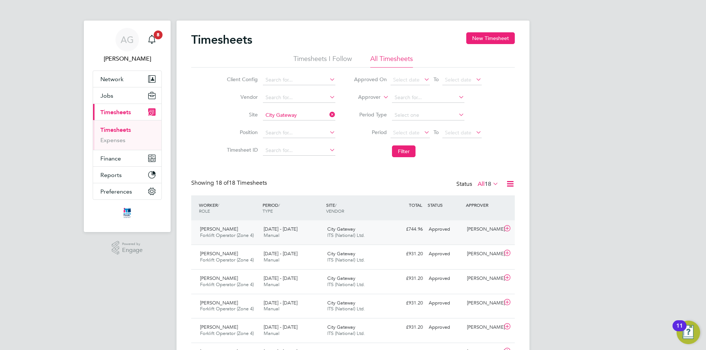
click at [444, 226] on div "Approved" at bounding box center [445, 229] width 38 height 12
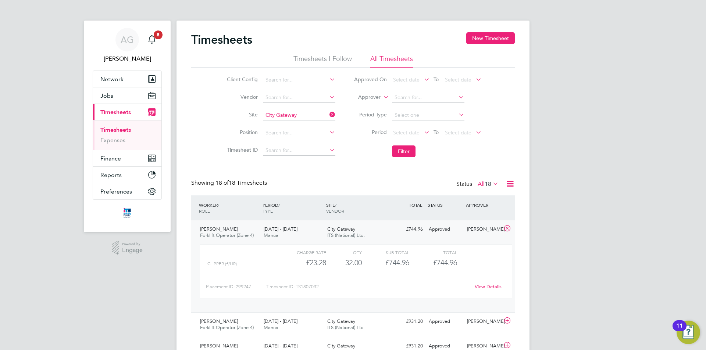
click at [328, 115] on icon at bounding box center [328, 115] width 0 height 10
click at [290, 116] on input at bounding box center [299, 115] width 72 height 10
click at [293, 121] on li "[PERSON_NAME] Causeway" at bounding box center [298, 126] width 73 height 10
type input "[PERSON_NAME] Causeway"
click at [398, 151] on button "Filter" at bounding box center [404, 152] width 24 height 12
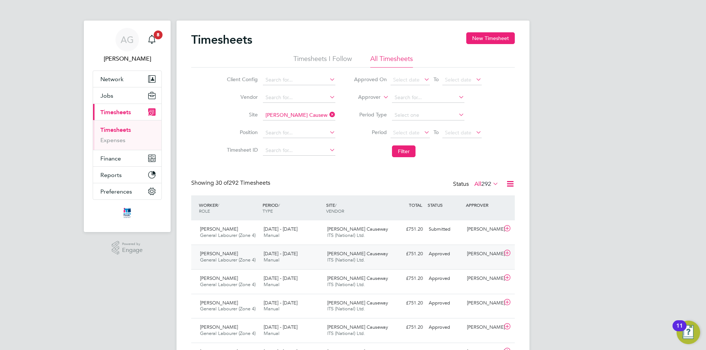
click at [342, 257] on span "[PERSON_NAME] Causeway" at bounding box center [357, 254] width 61 height 6
